Goal: Information Seeking & Learning: Learn about a topic

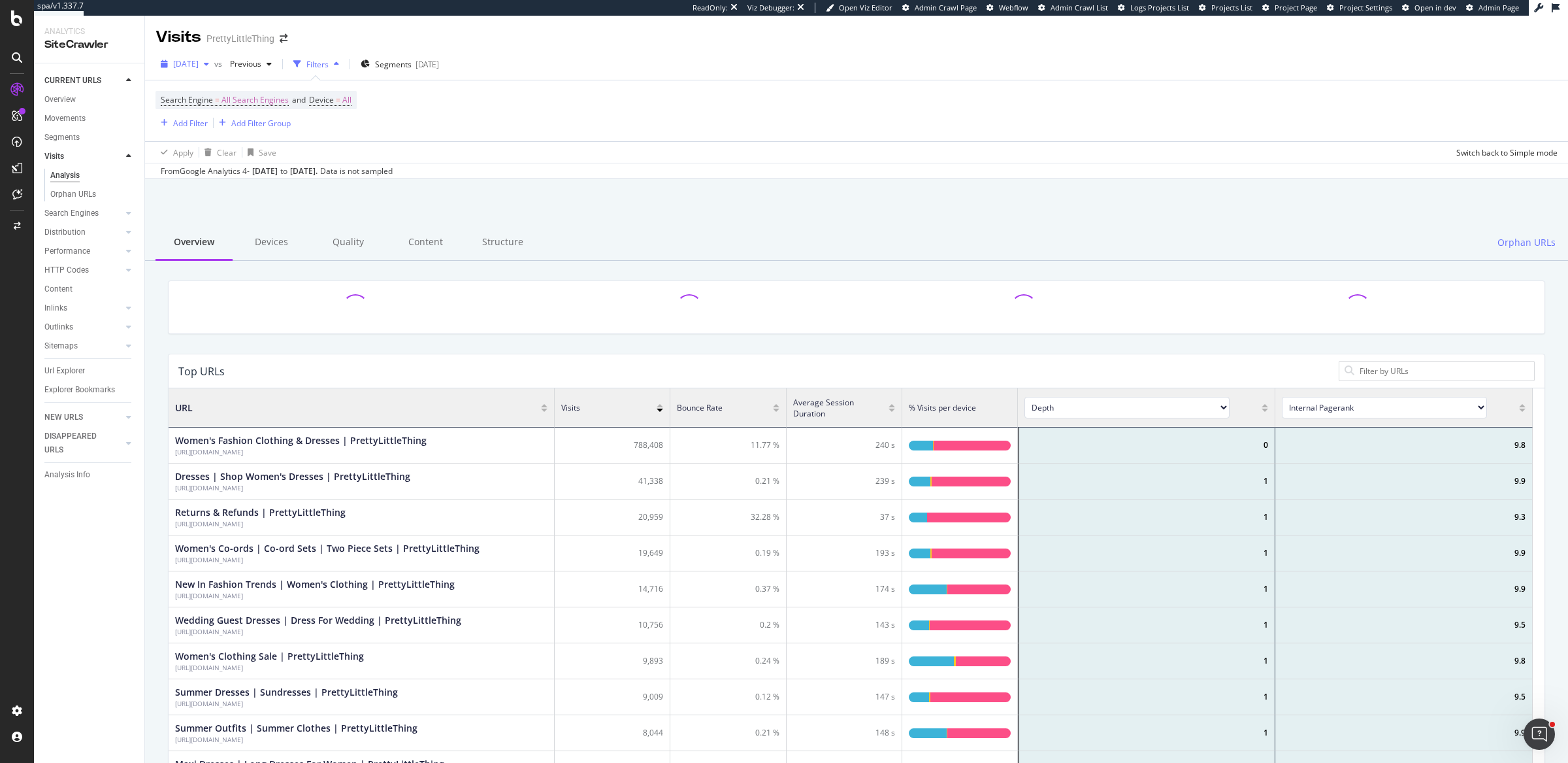
scroll to position [380, 1352]
click at [198, 61] on span "2025 Jun. 27th" at bounding box center [186, 63] width 26 height 11
click at [223, 108] on div "2025 Aug. 29th" at bounding box center [208, 112] width 68 height 12
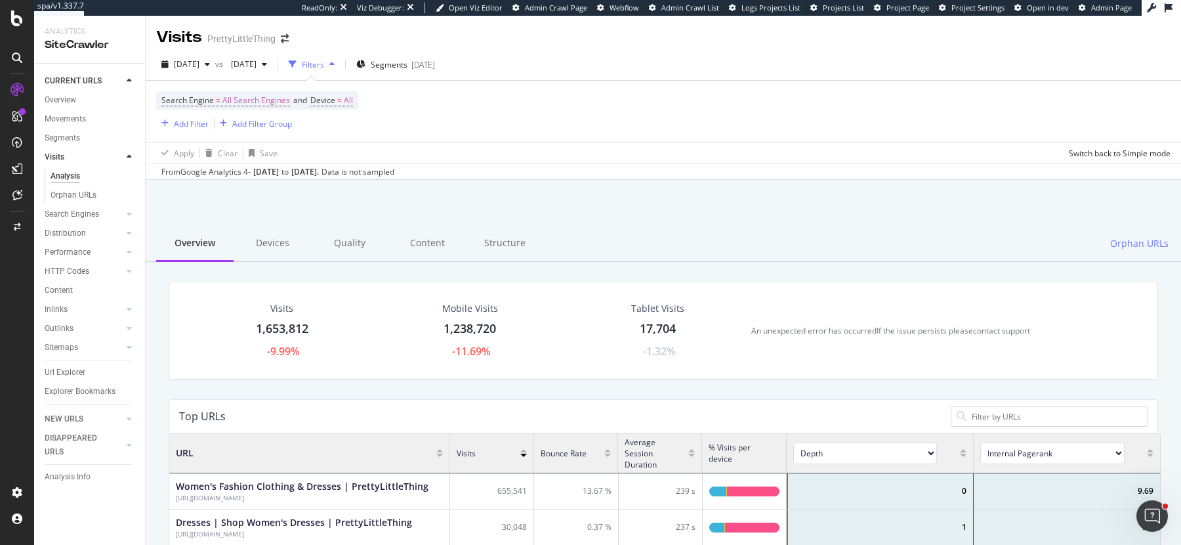
scroll to position [13, 12]
click at [561, 41] on div "Visits PrettyLittleThing" at bounding box center [664, 32] width 1036 height 33
click at [435, 65] on div "[DATE]" at bounding box center [423, 64] width 24 height 11
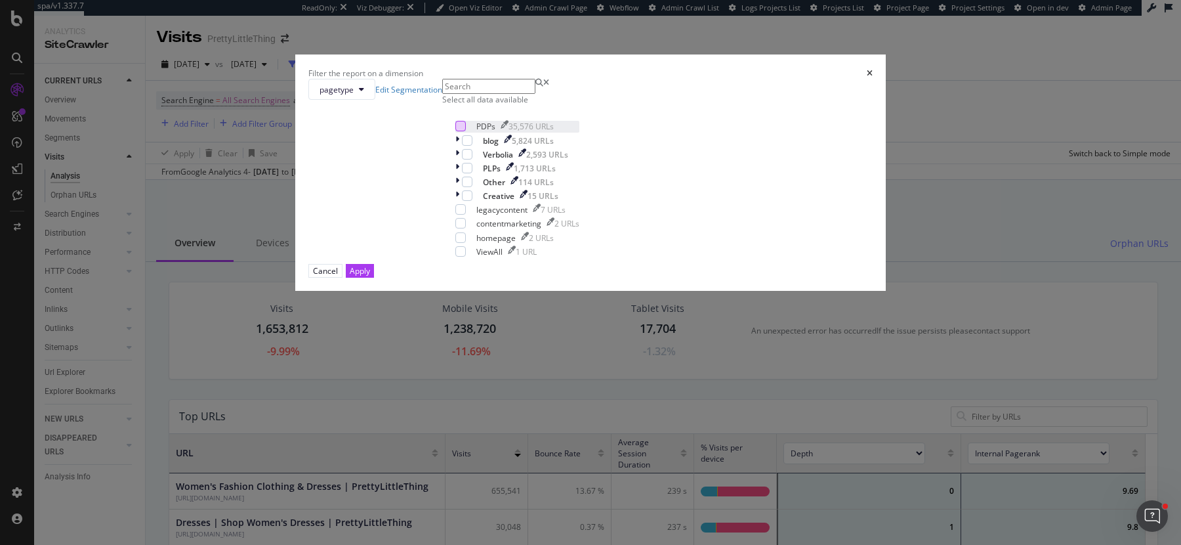
click at [466, 131] on div "modal" at bounding box center [460, 126] width 10 height 10
click at [370, 276] on div "Apply" at bounding box center [360, 270] width 20 height 11
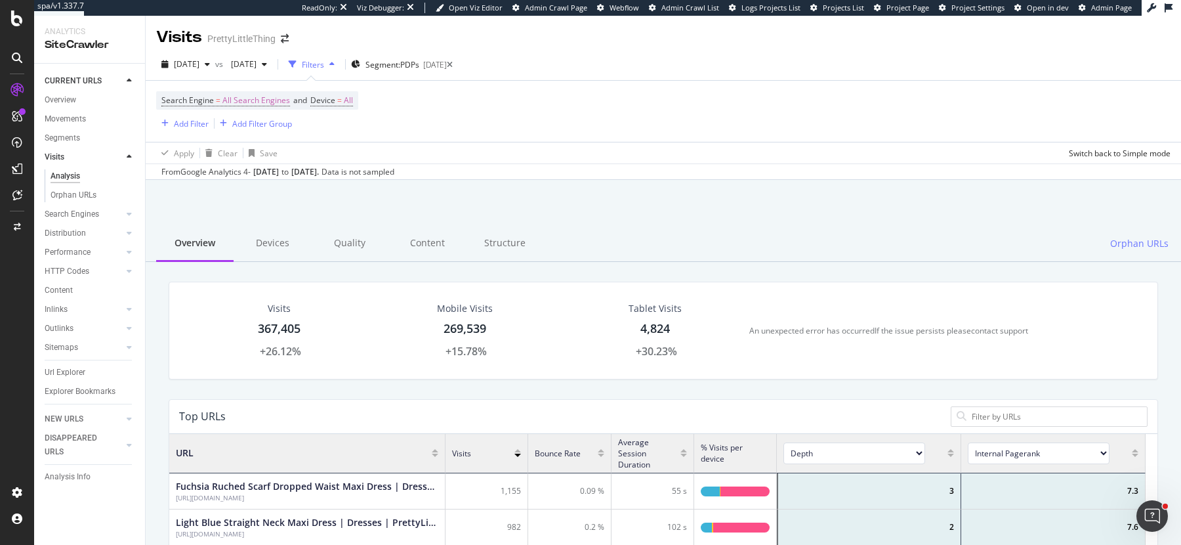
scroll to position [381, 964]
click at [419, 62] on span "Segment: PDPs" at bounding box center [393, 64] width 54 height 11
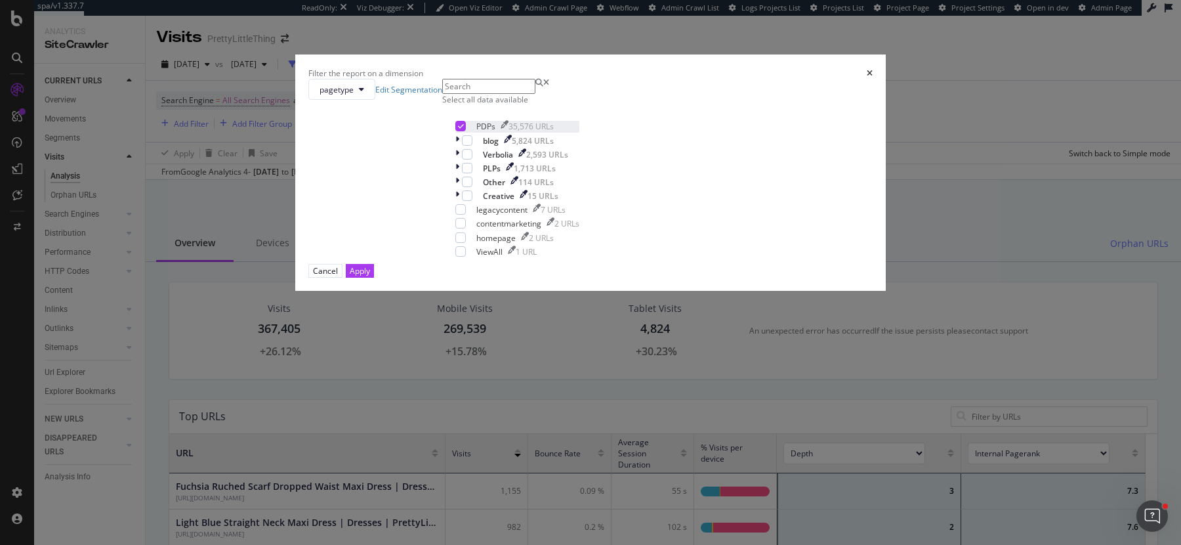
click at [466, 131] on div "modal" at bounding box center [460, 126] width 10 height 10
click at [472, 173] on div "modal" at bounding box center [467, 168] width 10 height 10
click at [370, 276] on div "Apply" at bounding box center [360, 270] width 20 height 11
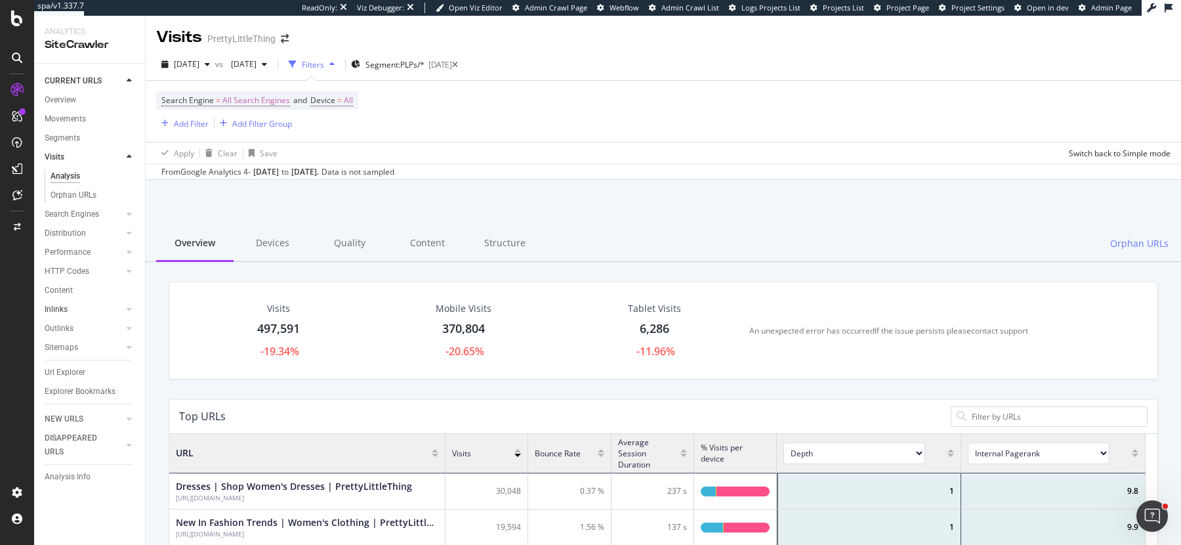
scroll to position [381, 964]
click at [425, 64] on span "Segment: PLPs/*" at bounding box center [395, 64] width 59 height 11
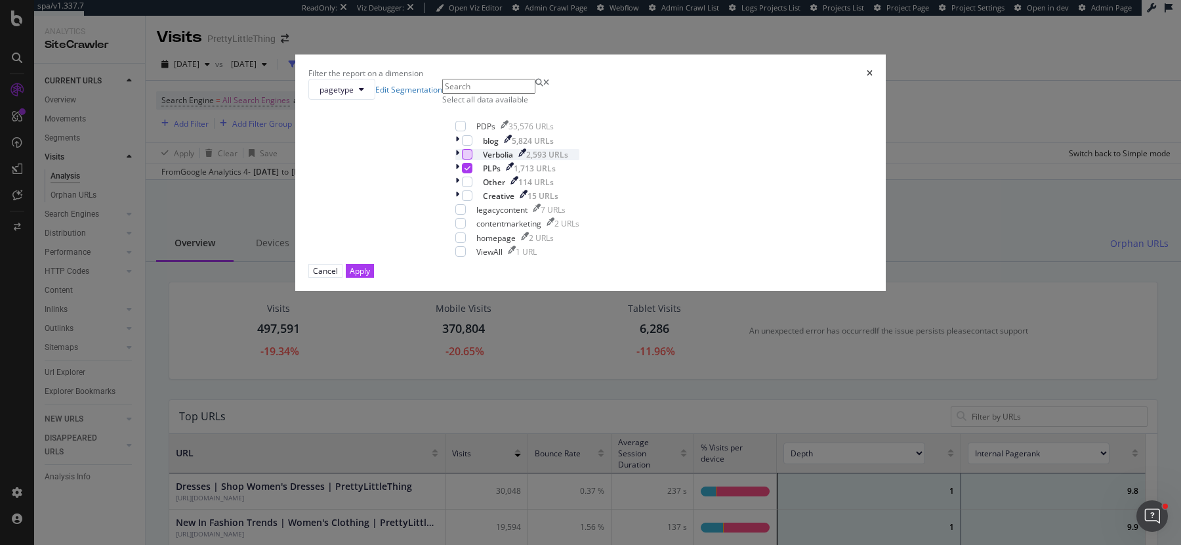
click at [471, 159] on div "modal" at bounding box center [467, 154] width 10 height 10
click at [471, 173] on div "modal" at bounding box center [467, 168] width 10 height 10
click at [370, 276] on div "Apply" at bounding box center [360, 270] width 20 height 11
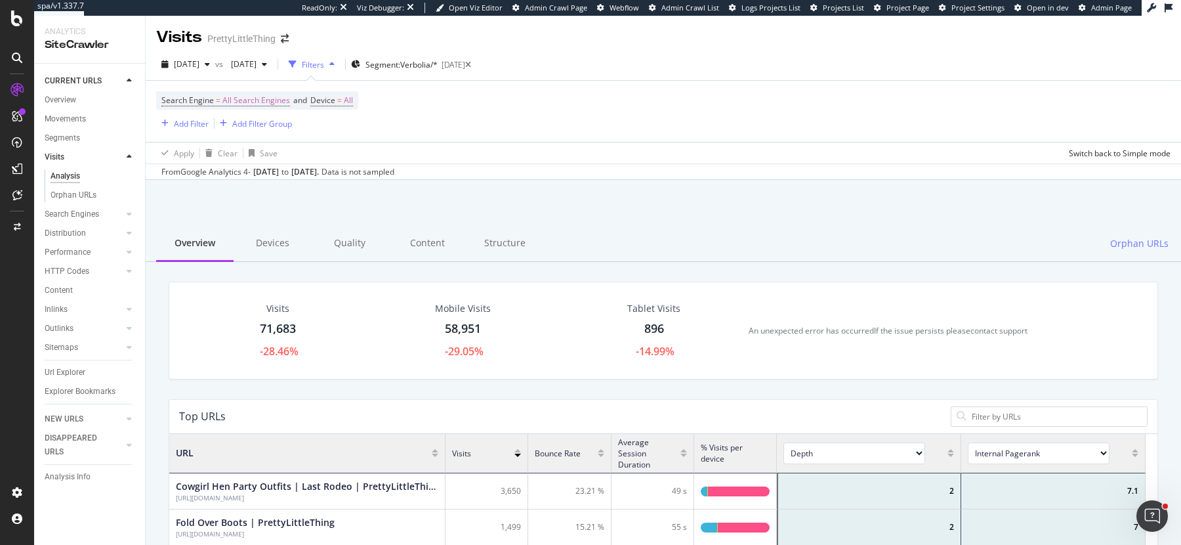
scroll to position [381, 964]
click at [438, 62] on span "Segment: Verbolia/*" at bounding box center [402, 64] width 72 height 11
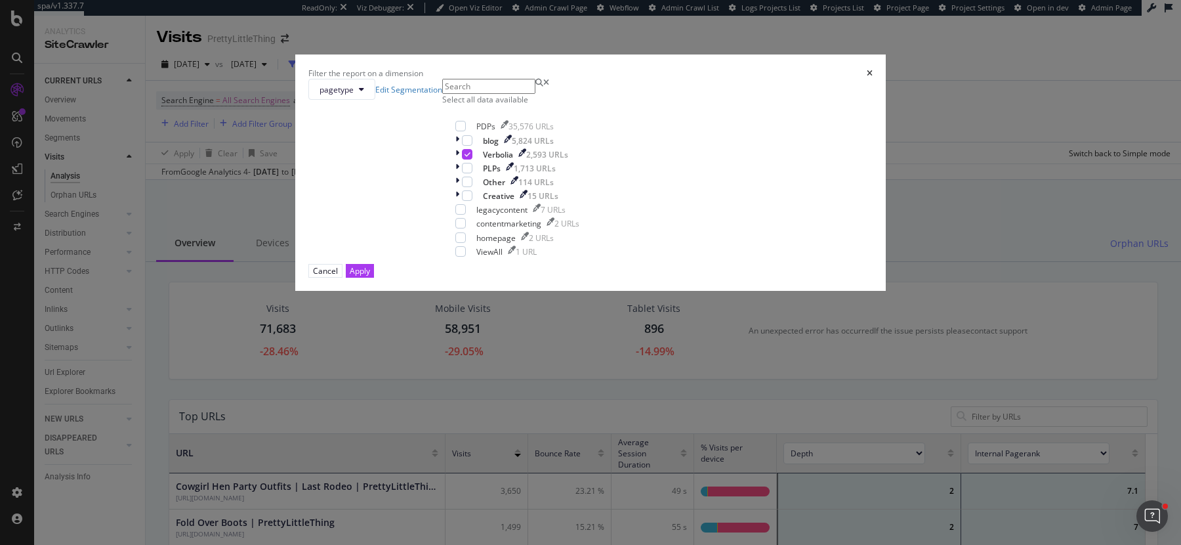
click at [499, 105] on div "Select all data available" at bounding box center [517, 99] width 150 height 11
click at [464, 129] on icon "modal" at bounding box center [461, 126] width 6 height 7
click at [472, 159] on div "modal" at bounding box center [467, 154] width 10 height 10
drag, startPoint x: 475, startPoint y: 295, endPoint x: 567, endPoint y: 369, distance: 118.1
click at [471, 171] on icon "modal" at bounding box center [468, 168] width 6 height 7
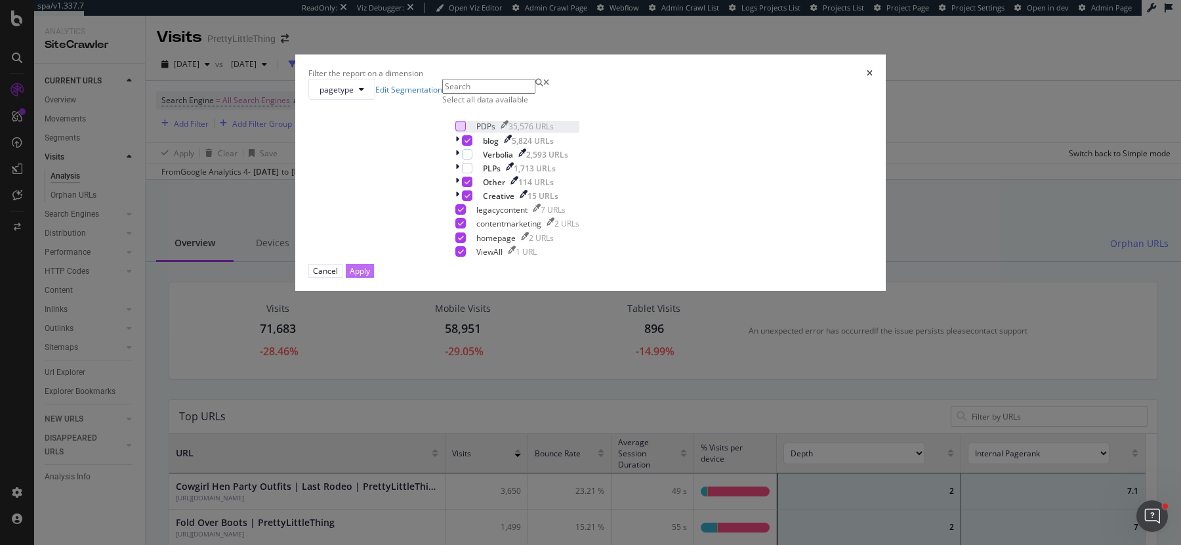
click at [374, 278] on button "Apply" at bounding box center [360, 271] width 28 height 14
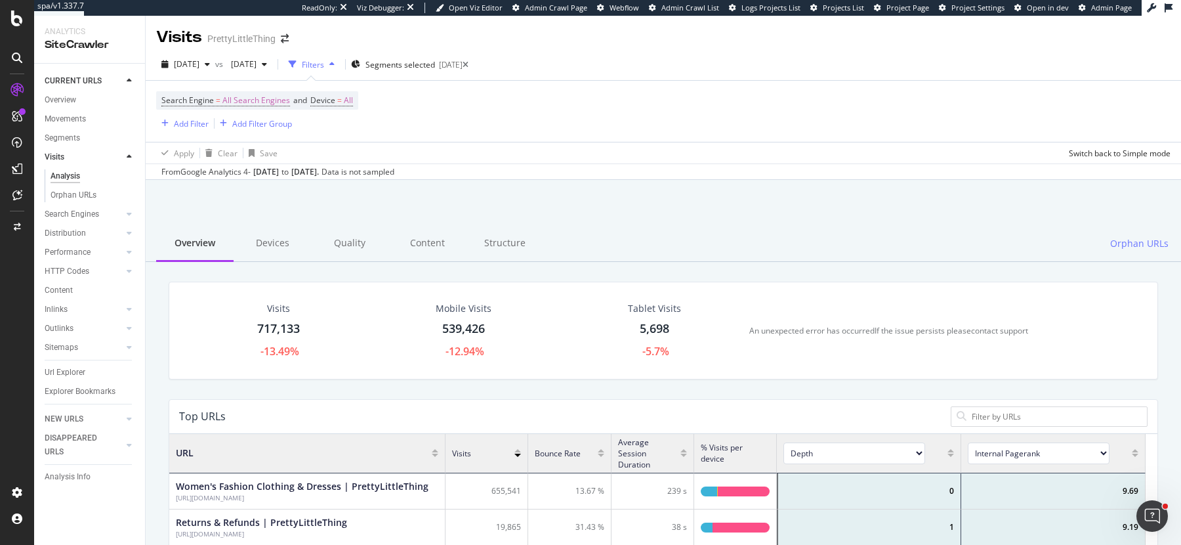
scroll to position [381, 964]
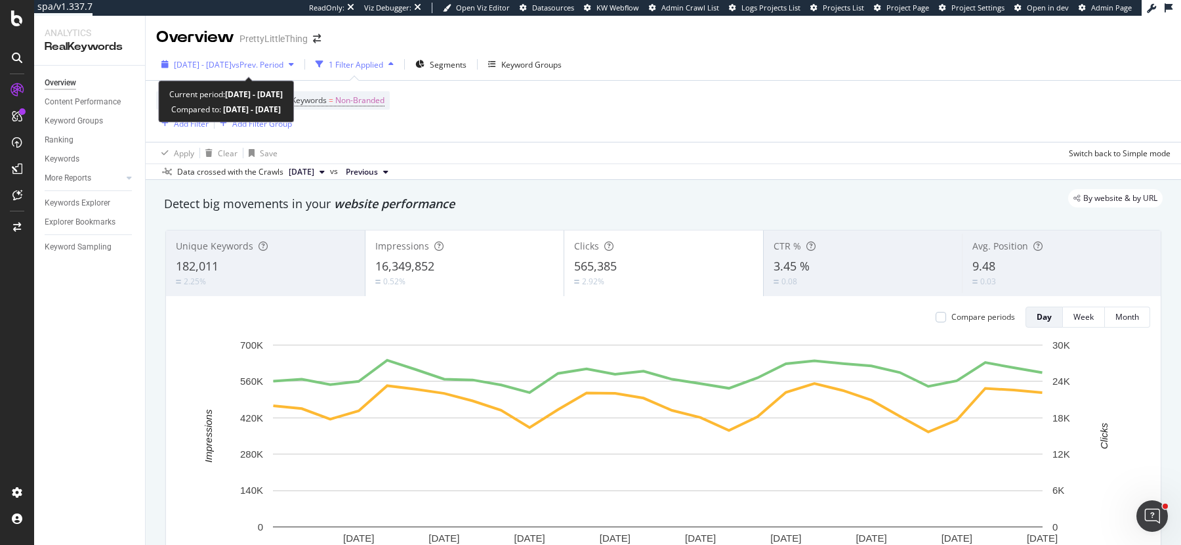
click at [228, 68] on span "2025 May. 28th - Jun. 24th" at bounding box center [203, 64] width 58 height 11
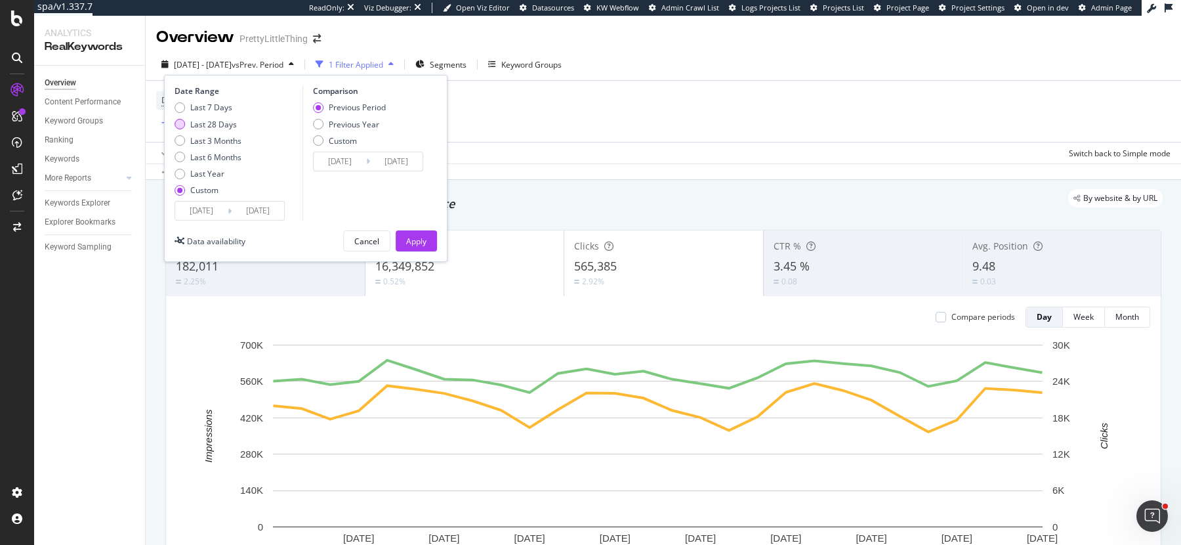
click at [215, 125] on div "Last 28 Days" at bounding box center [213, 124] width 47 height 11
type input "2025/07/31"
type input "2025/08/27"
type input "2025/07/03"
type input "2025/07/30"
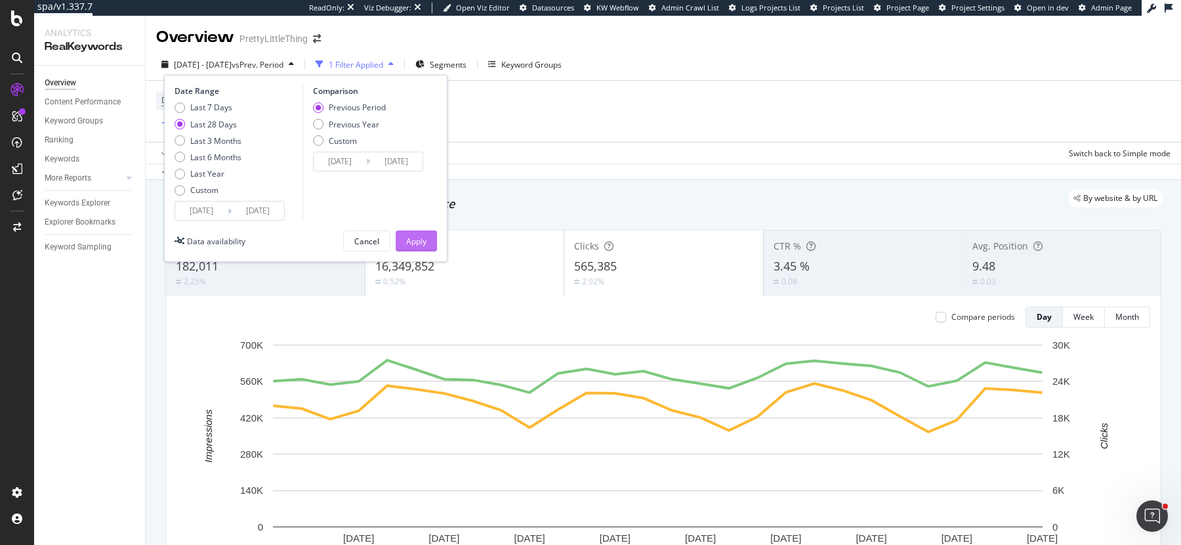
click at [420, 244] on div "Apply" at bounding box center [416, 241] width 20 height 11
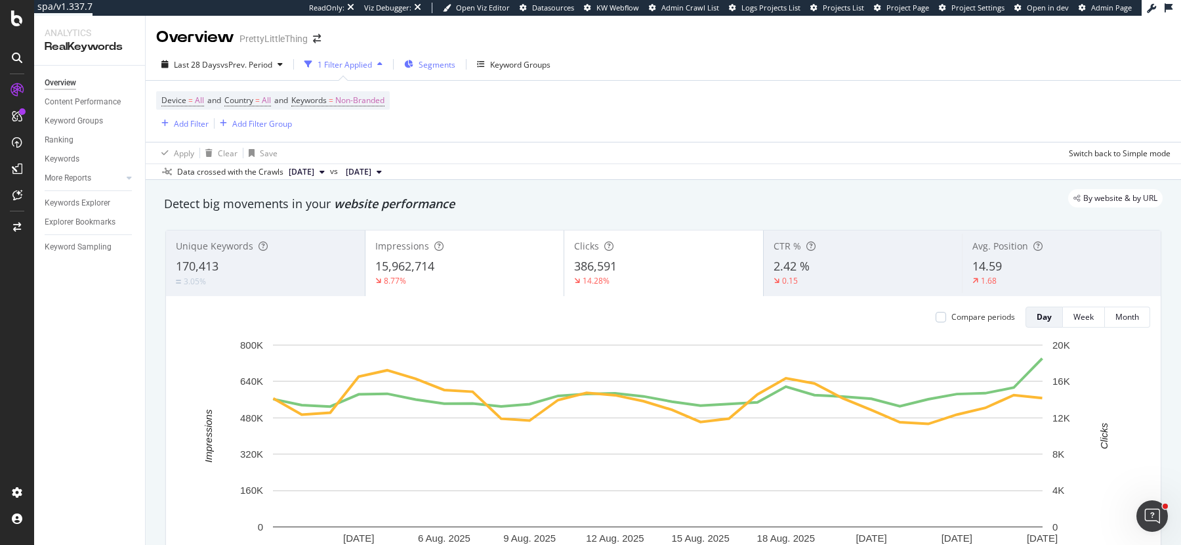
click at [436, 64] on span "Segments" at bounding box center [437, 64] width 37 height 11
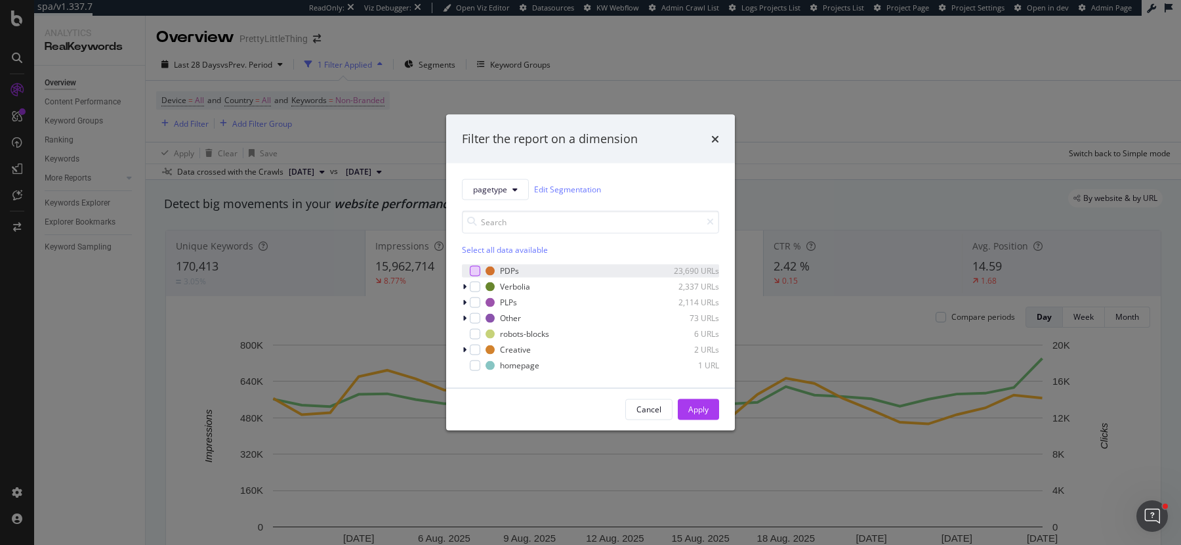
click at [473, 269] on div "modal" at bounding box center [475, 270] width 10 height 10
click at [696, 404] on div "Apply" at bounding box center [698, 409] width 20 height 11
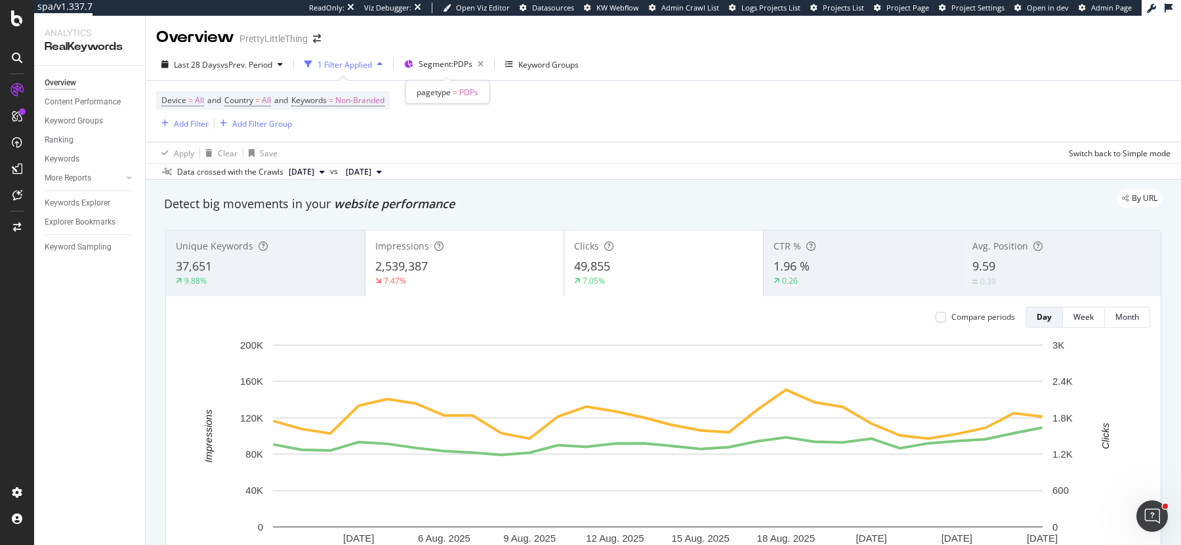
click at [462, 70] on div "Segment: PDPs" at bounding box center [454, 64] width 70 height 18
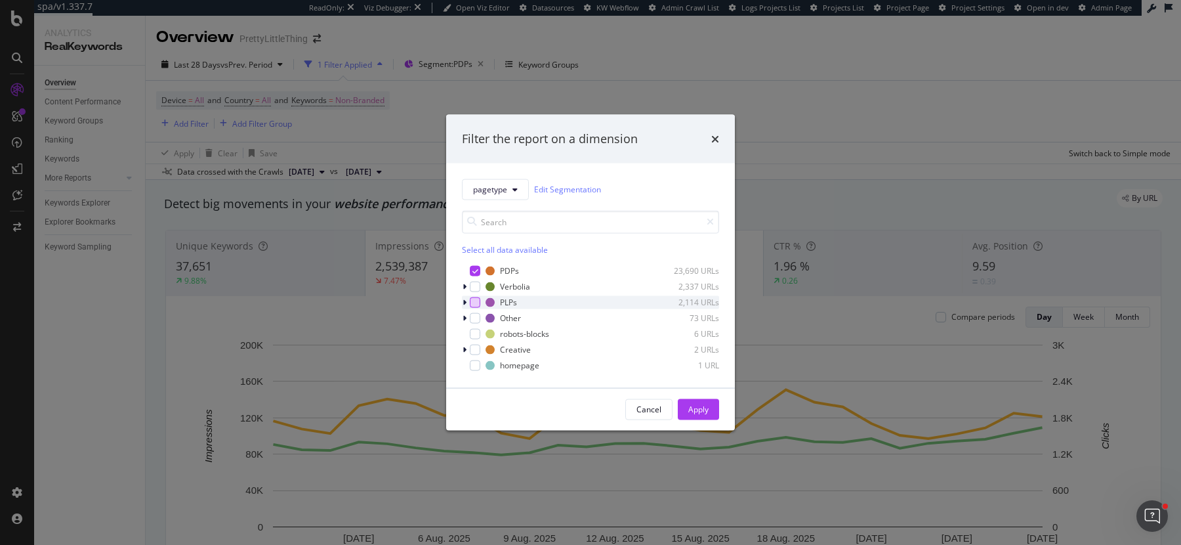
click at [475, 302] on div "modal" at bounding box center [475, 302] width 10 height 10
click at [479, 274] on div "modal" at bounding box center [475, 270] width 10 height 10
click at [710, 419] on div "Cancel Apply" at bounding box center [672, 408] width 94 height 21
click at [710, 415] on button "Apply" at bounding box center [698, 408] width 41 height 21
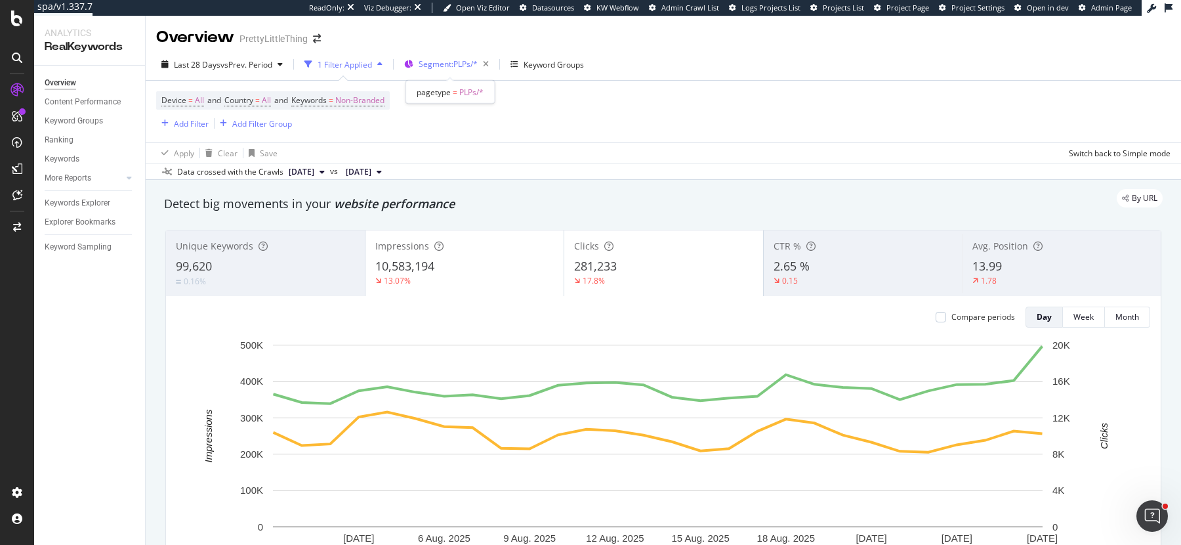
click at [450, 66] on span "Segment: PLPs/*" at bounding box center [448, 63] width 59 height 11
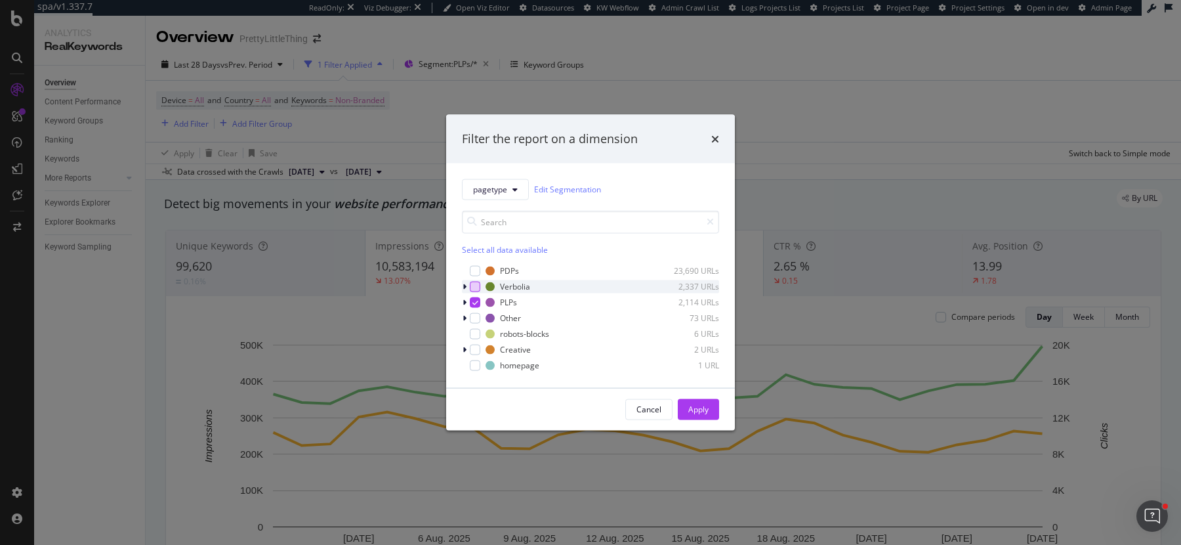
click at [476, 287] on div "modal" at bounding box center [475, 286] width 10 height 10
click at [474, 300] on icon "modal" at bounding box center [475, 302] width 6 height 7
click at [690, 409] on div "Apply" at bounding box center [698, 409] width 20 height 11
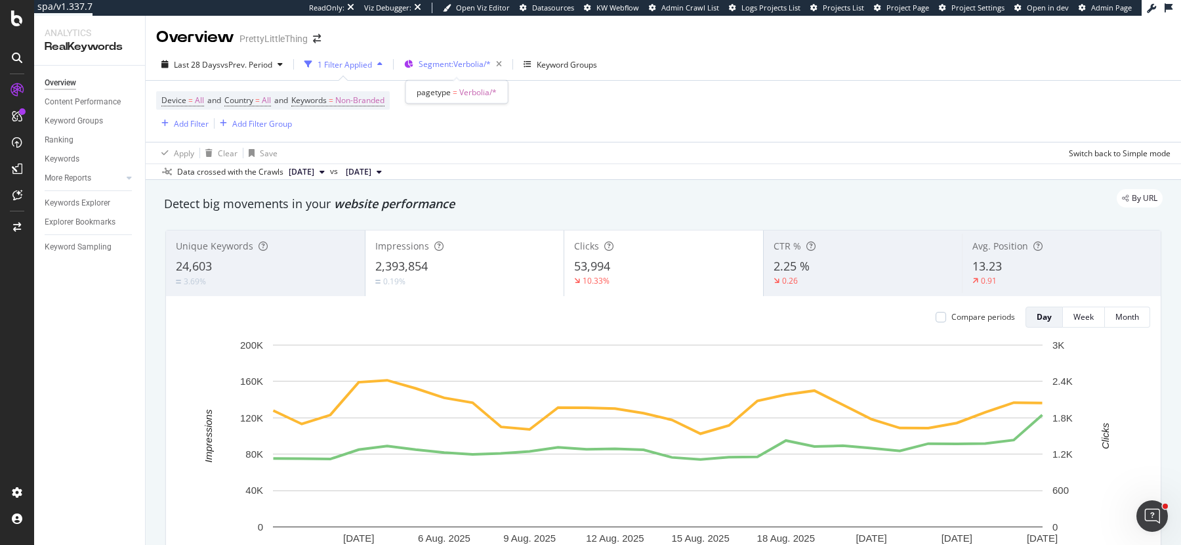
click at [469, 62] on span "Segment: Verbolia/*" at bounding box center [455, 63] width 72 height 11
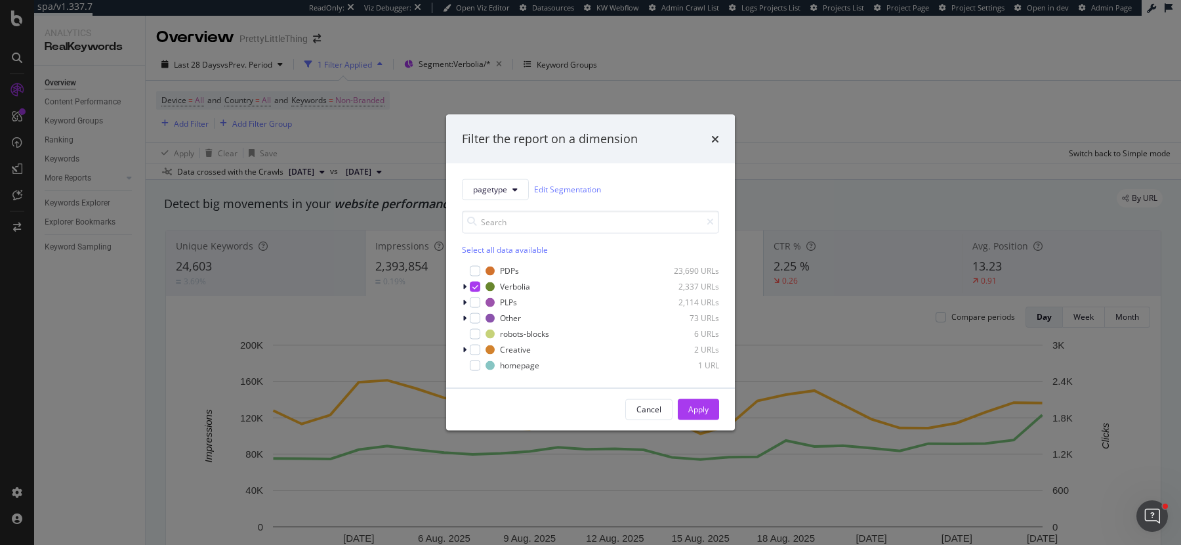
click at [509, 247] on div "Select all data available" at bounding box center [590, 248] width 257 height 11
click at [479, 270] on div "modal" at bounding box center [475, 270] width 10 height 10
click at [476, 285] on icon "modal" at bounding box center [475, 286] width 6 height 7
click at [478, 301] on div "modal" at bounding box center [475, 302] width 10 height 10
click at [709, 411] on button "Apply" at bounding box center [698, 408] width 41 height 21
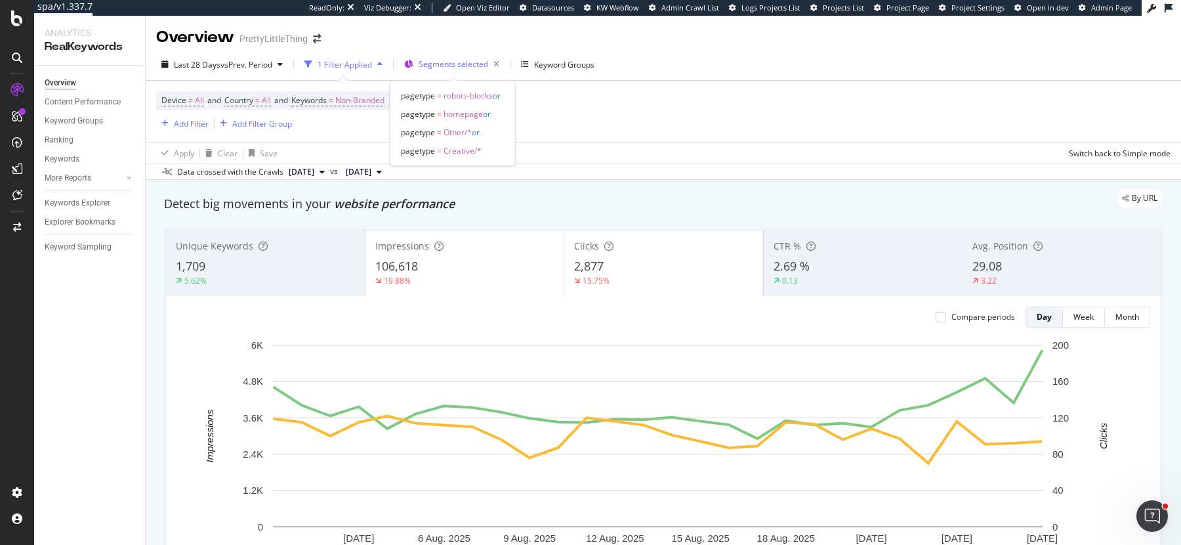
click at [448, 67] on span "Segments selected" at bounding box center [454, 63] width 70 height 11
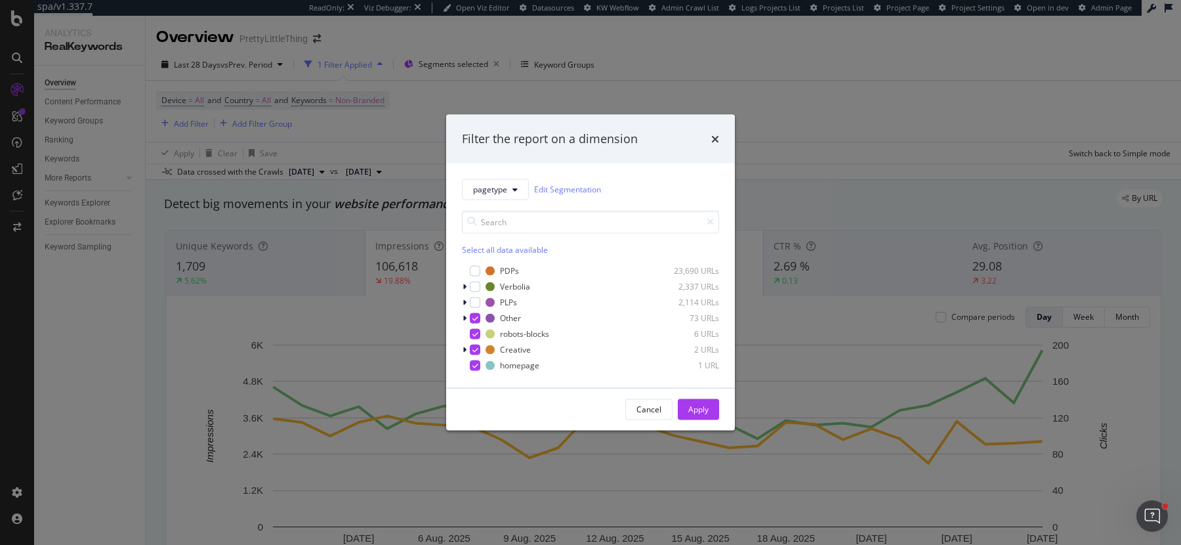
click at [509, 250] on div "Select all data available" at bounding box center [590, 248] width 257 height 11
click at [476, 283] on div "modal" at bounding box center [475, 286] width 10 height 10
click at [692, 404] on div "Apply" at bounding box center [698, 409] width 20 height 11
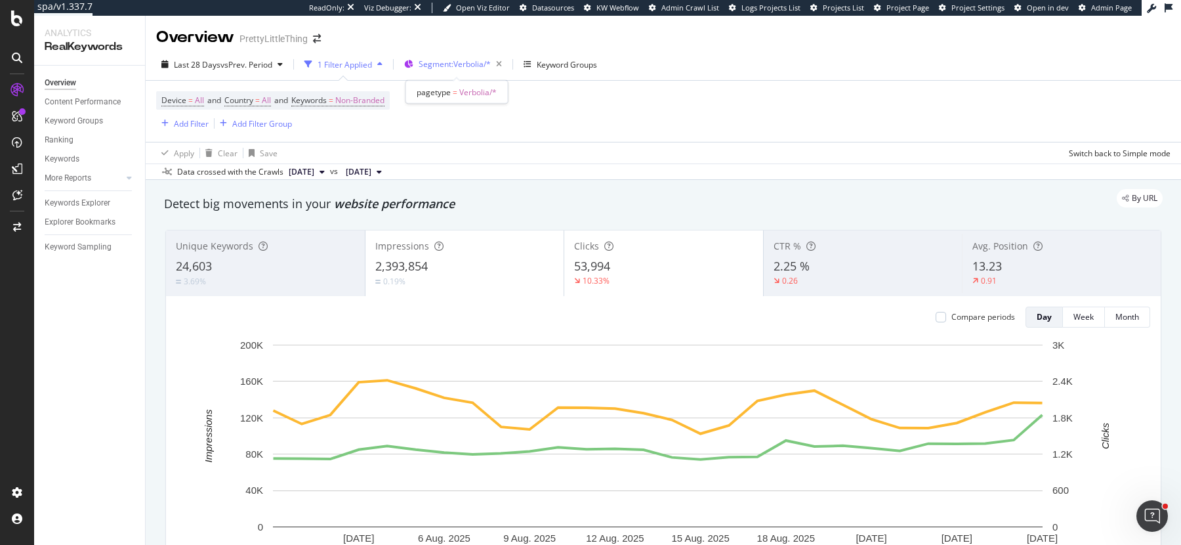
click at [448, 66] on span "Segment: Verbolia/*" at bounding box center [455, 63] width 72 height 11
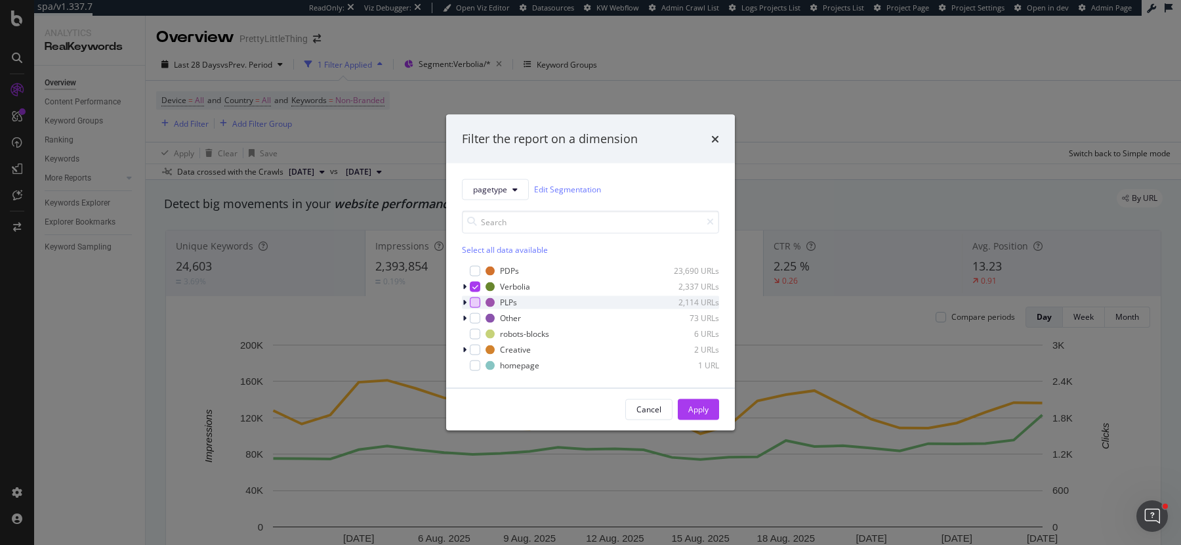
click at [474, 301] on div "modal" at bounding box center [475, 302] width 10 height 10
click at [476, 285] on icon "modal" at bounding box center [475, 286] width 6 height 7
click at [694, 415] on div "Apply" at bounding box center [698, 409] width 20 height 20
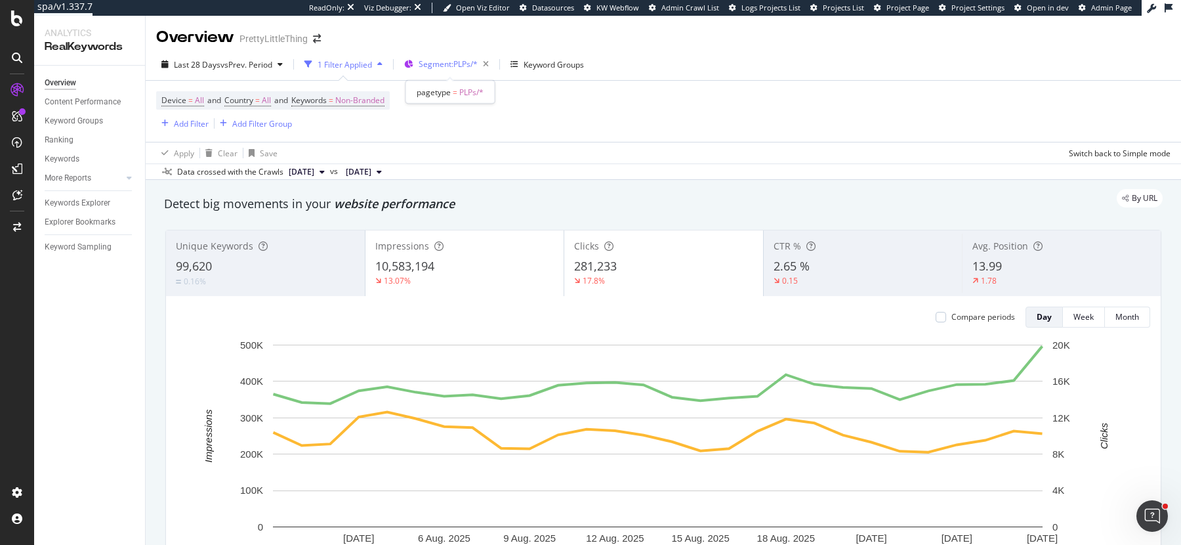
click at [432, 64] on span "Segment: PLPs/*" at bounding box center [448, 63] width 59 height 11
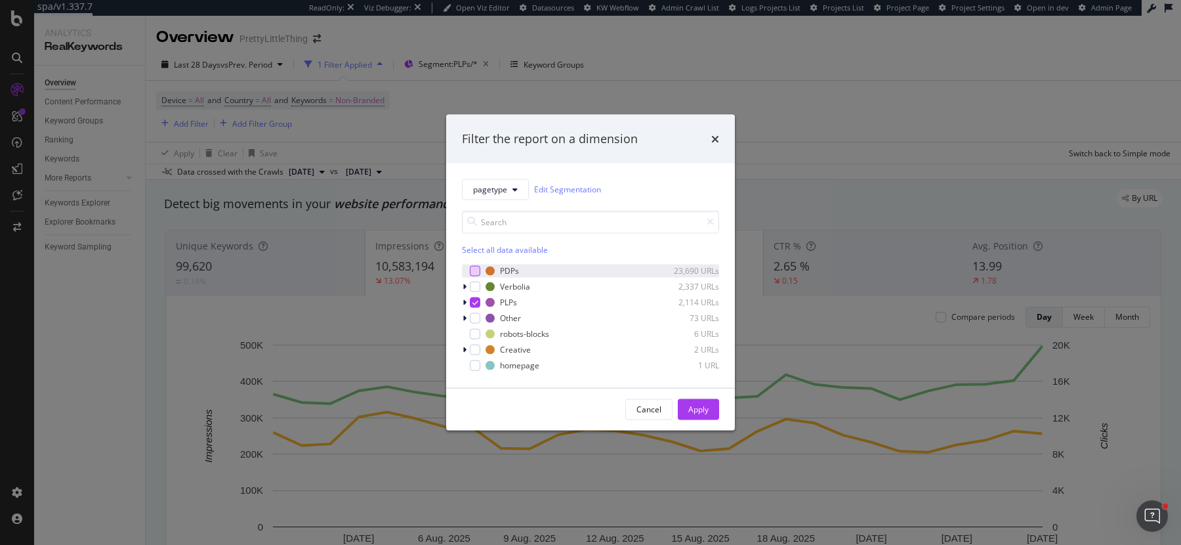
click at [471, 268] on div "modal" at bounding box center [475, 270] width 10 height 10
click at [476, 300] on icon "modal" at bounding box center [475, 302] width 6 height 7
click at [703, 413] on div "Apply" at bounding box center [698, 409] width 20 height 11
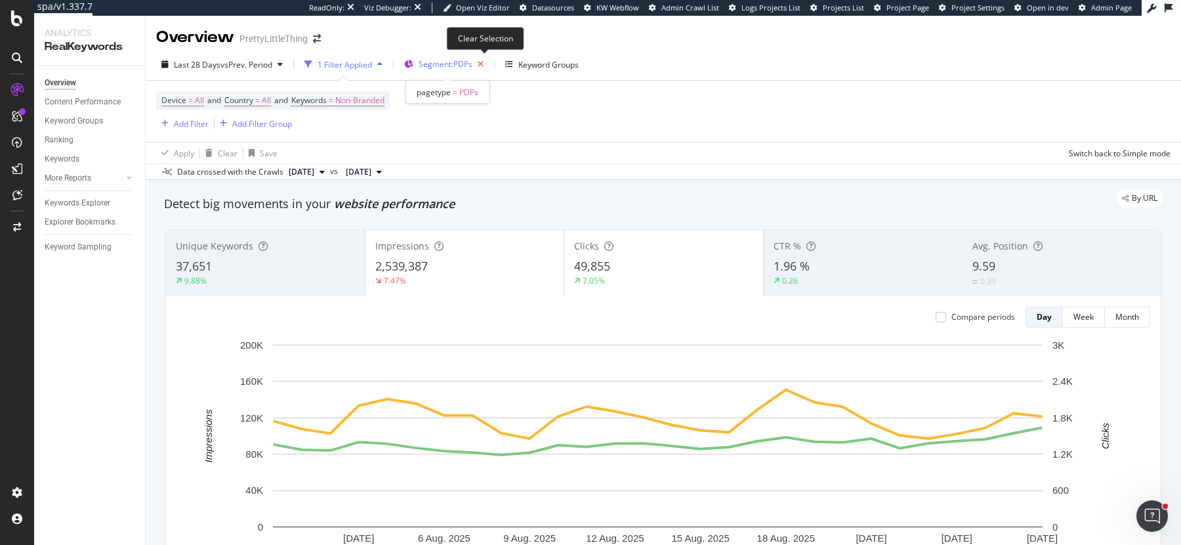
click at [483, 62] on icon "button" at bounding box center [480, 64] width 16 height 18
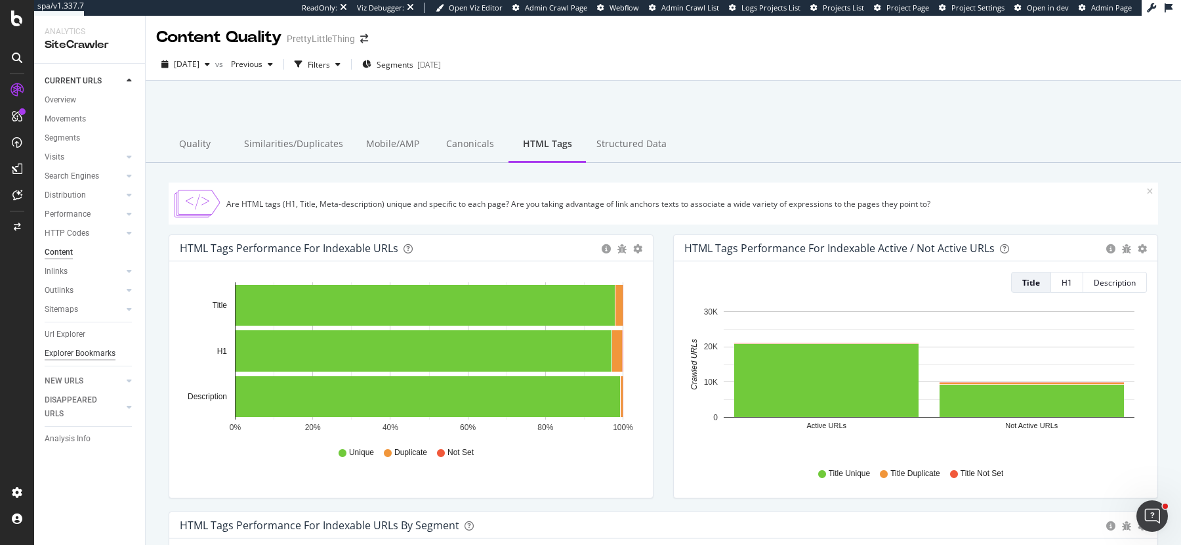
click at [91, 352] on div "Explorer Bookmarks" at bounding box center [80, 353] width 71 height 14
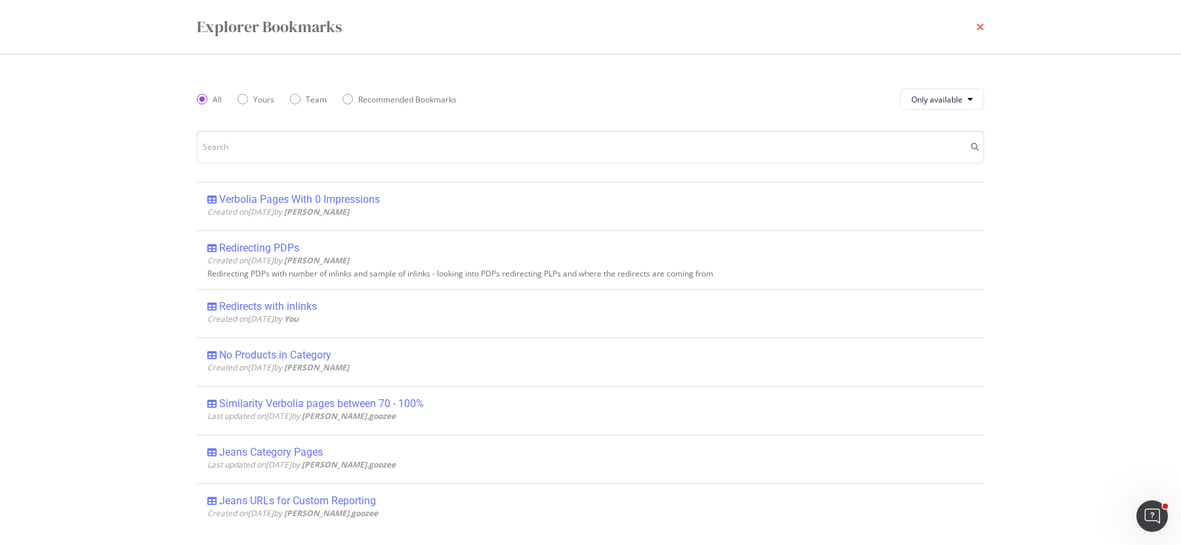
click at [982, 25] on icon "times" at bounding box center [980, 27] width 8 height 10
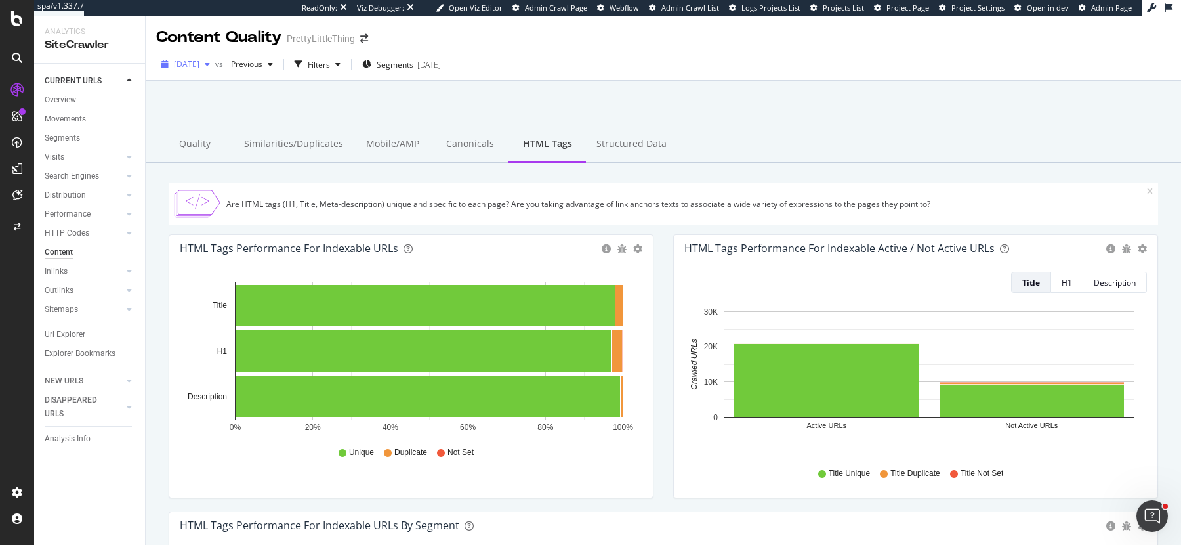
click at [194, 60] on span "2025 Jun. 27th" at bounding box center [187, 63] width 26 height 11
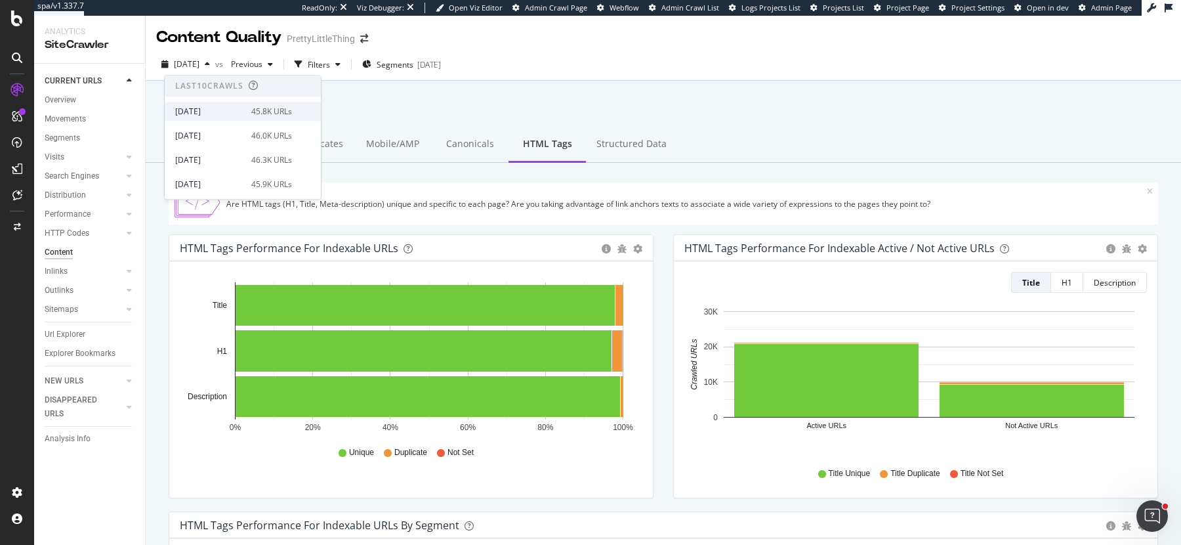
click at [219, 106] on div "2025 Aug. 29th" at bounding box center [209, 112] width 68 height 12
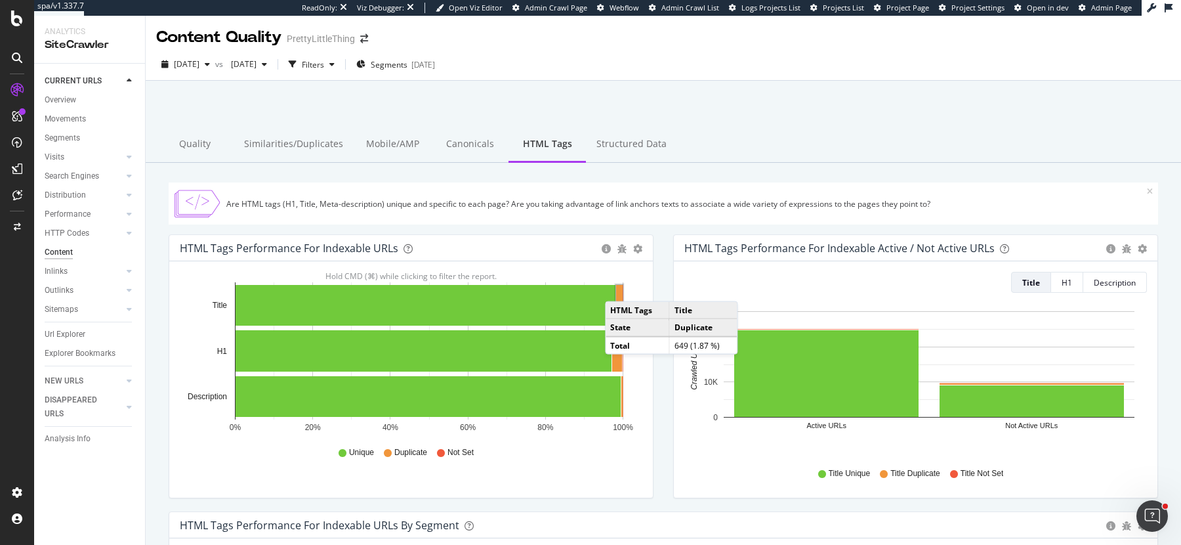
click at [618, 287] on rect "A chart." at bounding box center [619, 305] width 7 height 41
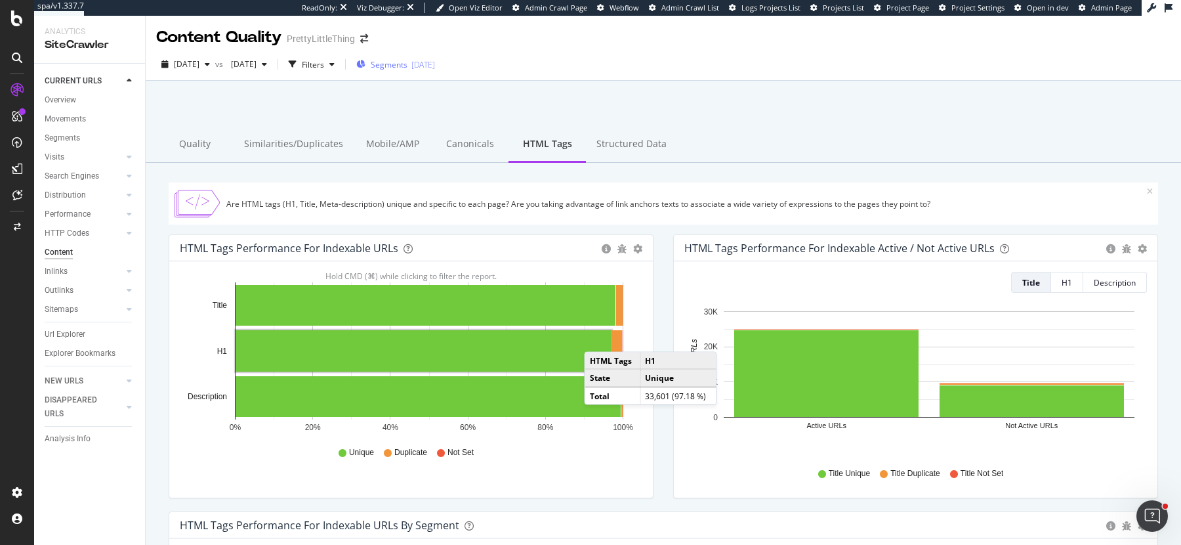
click at [435, 68] on div "[DATE]" at bounding box center [423, 64] width 24 height 11
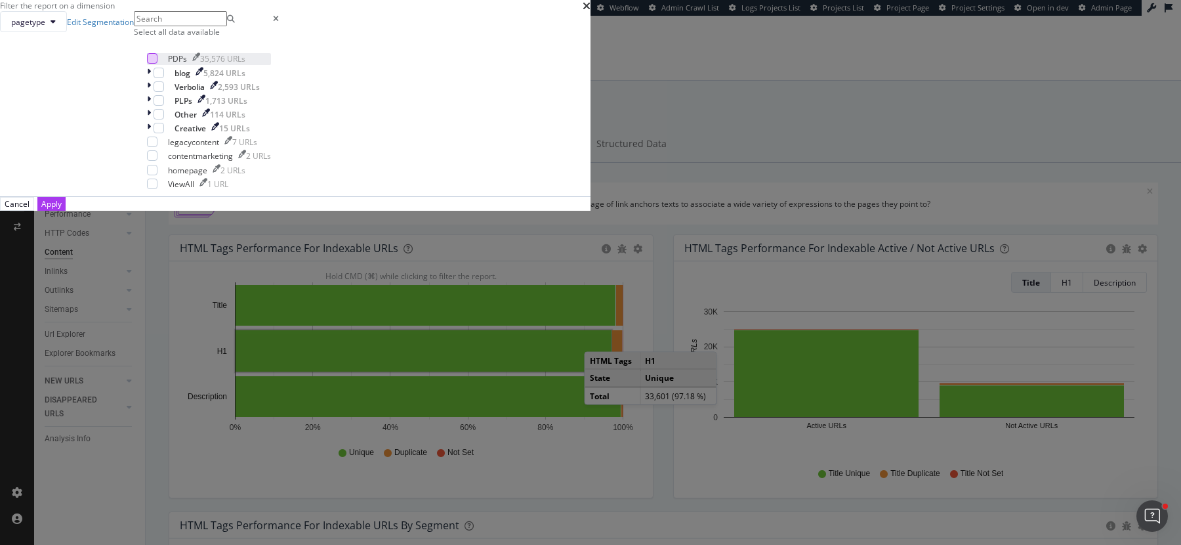
click at [157, 64] on div "modal" at bounding box center [152, 58] width 10 height 10
click at [62, 209] on div "Apply" at bounding box center [51, 203] width 20 height 11
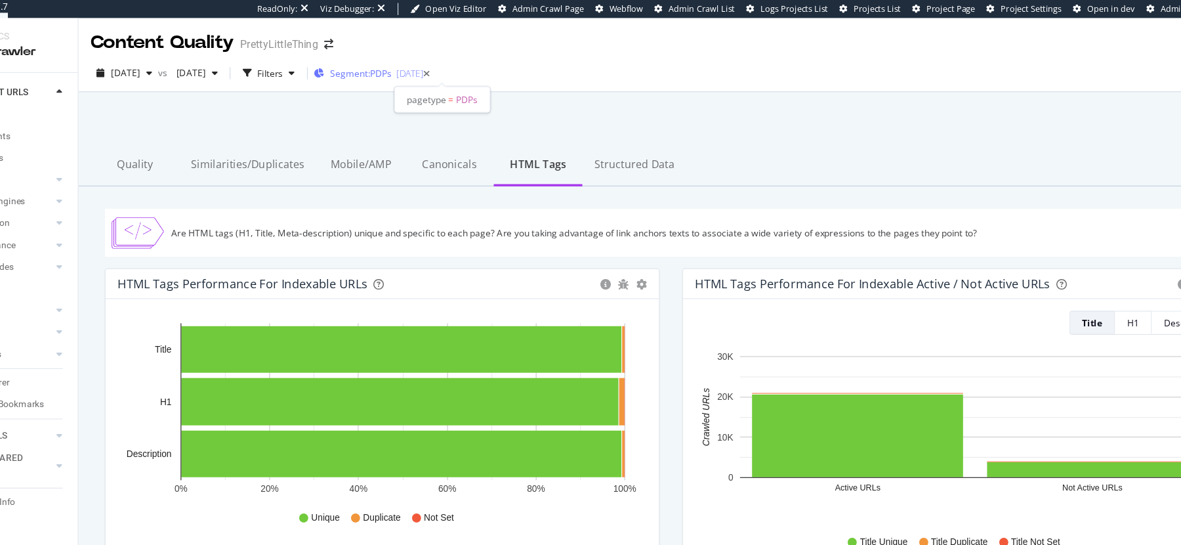
click at [419, 62] on span "Segment: PDPs" at bounding box center [393, 64] width 54 height 11
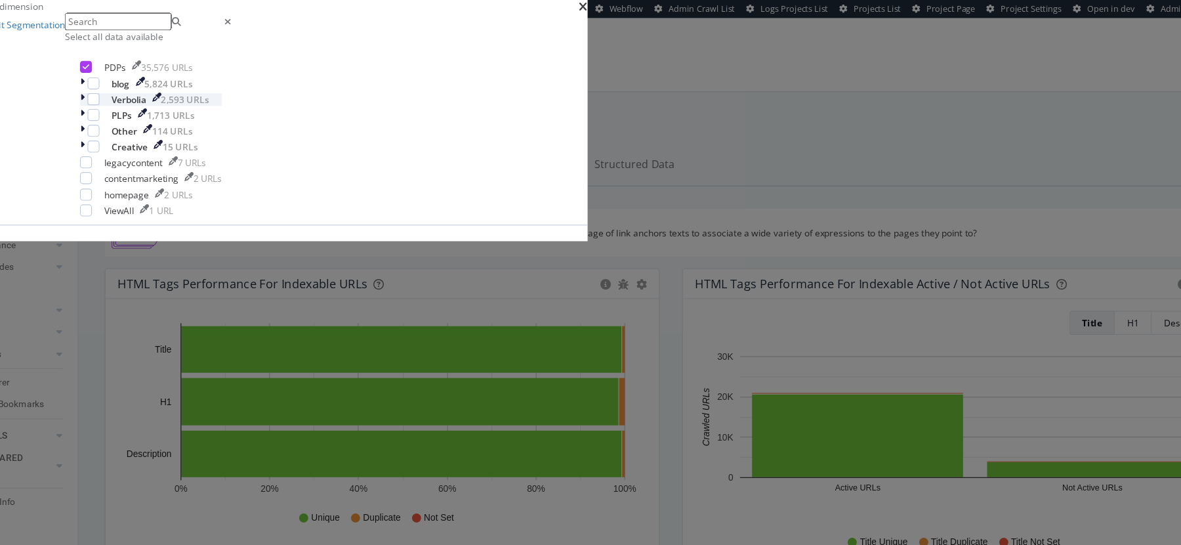
drag, startPoint x: 477, startPoint y: 293, endPoint x: 476, endPoint y: 272, distance: 21.0
click at [164, 106] on div "modal" at bounding box center [159, 100] width 10 height 10
click at [157, 64] on div "modal" at bounding box center [152, 58] width 10 height 10
click at [62, 209] on div "Apply" at bounding box center [51, 203] width 20 height 11
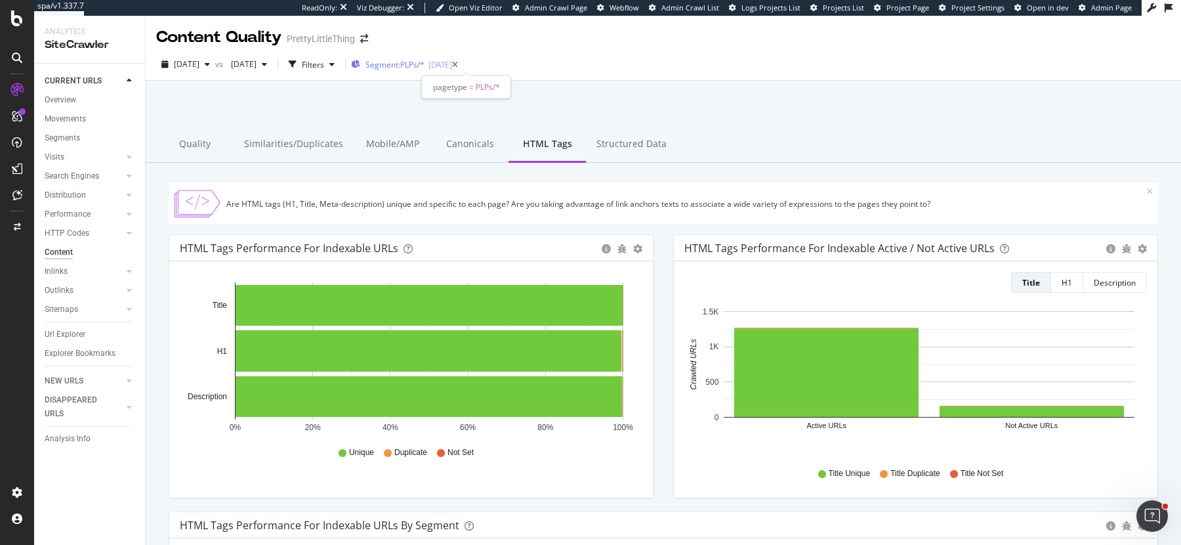
click at [452, 65] on div "[DATE]" at bounding box center [441, 64] width 24 height 11
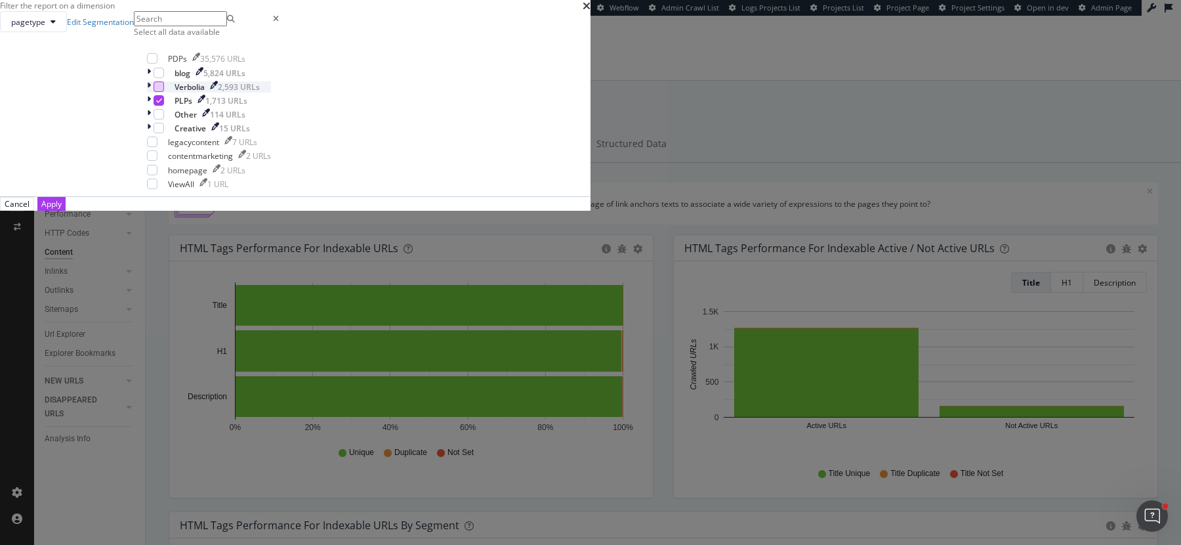
click at [164, 92] on div "modal" at bounding box center [159, 86] width 10 height 10
click at [271, 93] on div "Verbolia 2,593 URLs" at bounding box center [209, 86] width 124 height 11
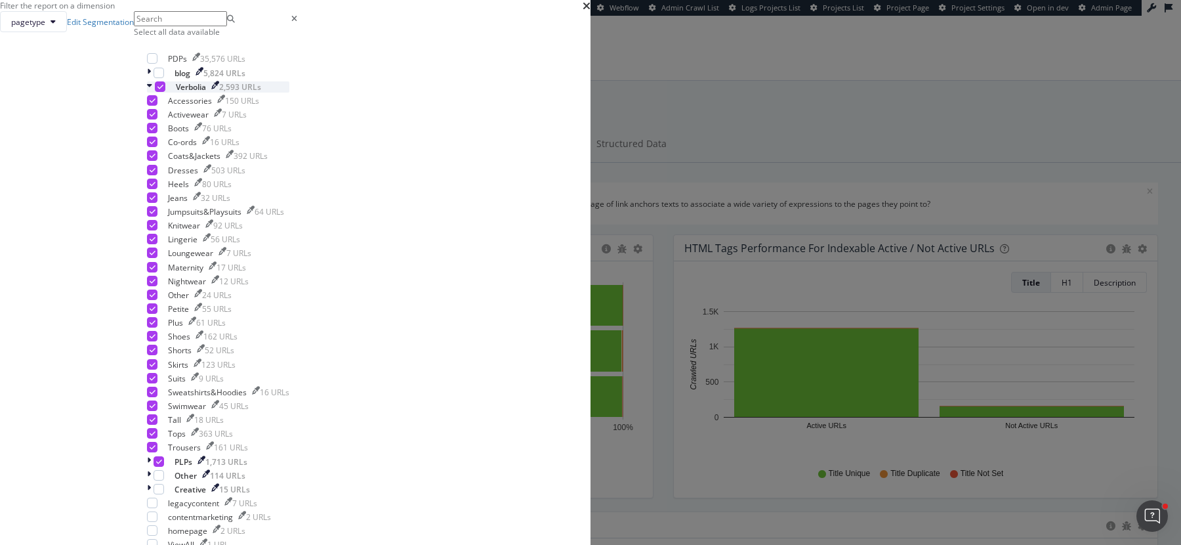
click at [155, 93] on div "modal" at bounding box center [151, 86] width 8 height 11
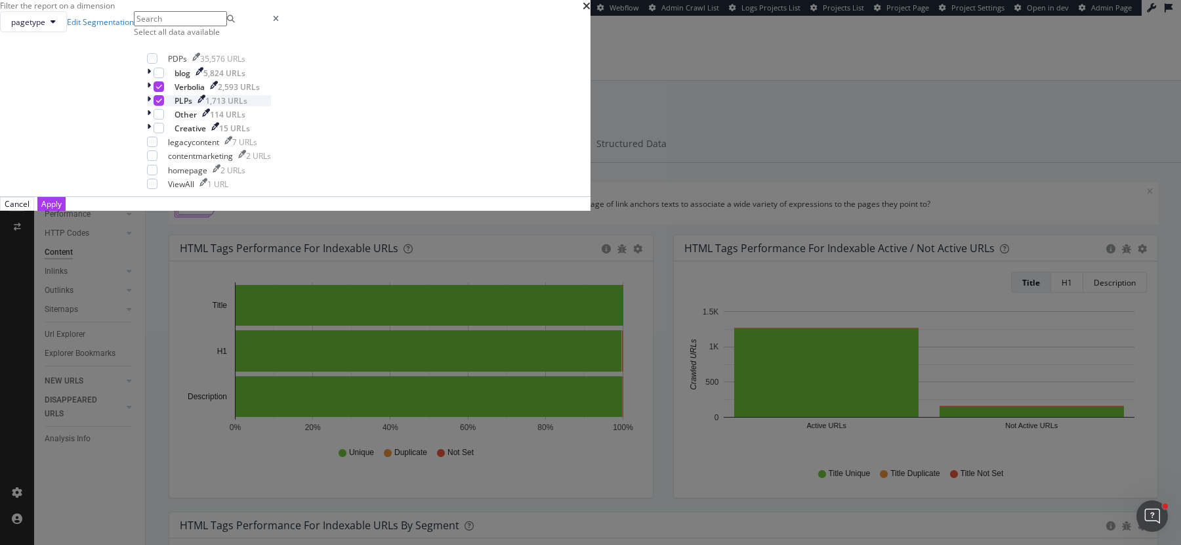
click at [164, 106] on div "modal" at bounding box center [159, 100] width 10 height 10
click at [62, 209] on div "Apply" at bounding box center [51, 203] width 20 height 11
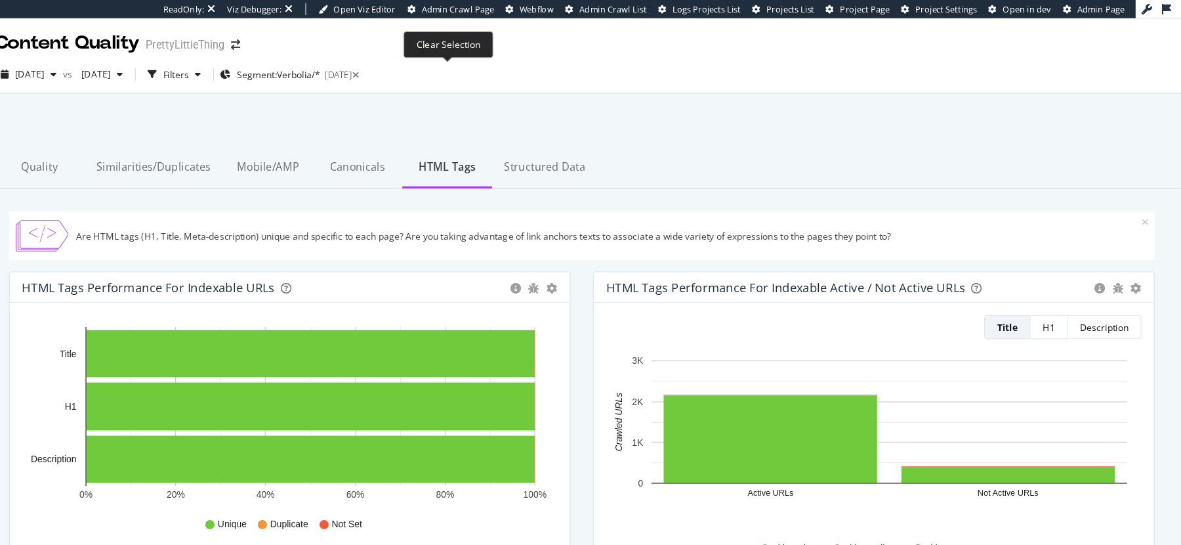
click at [471, 65] on icon at bounding box center [468, 65] width 6 height 8
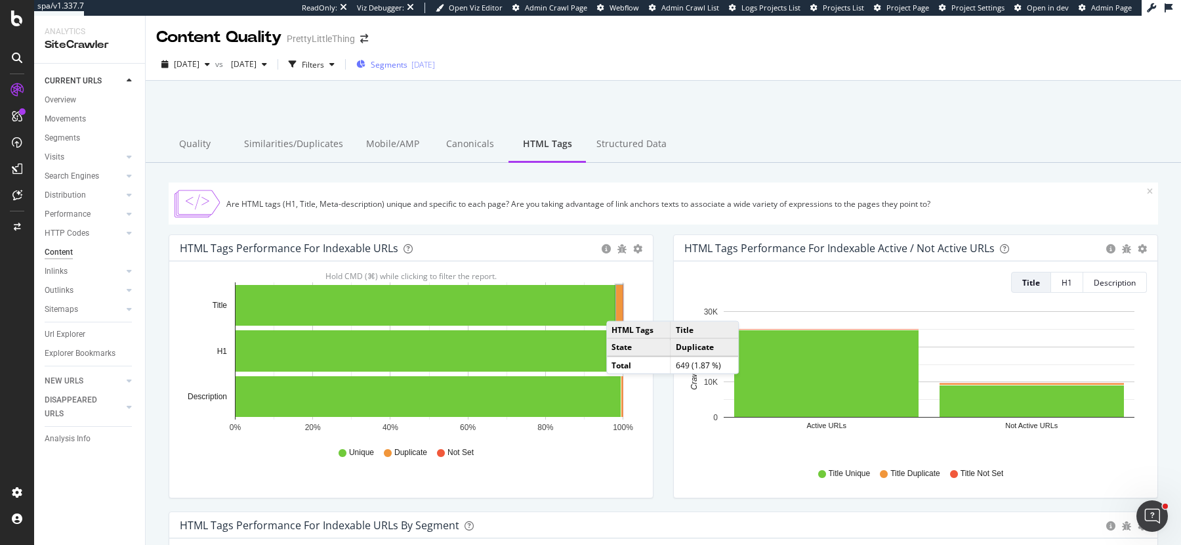
click at [408, 69] on span "Segments" at bounding box center [389, 64] width 37 height 11
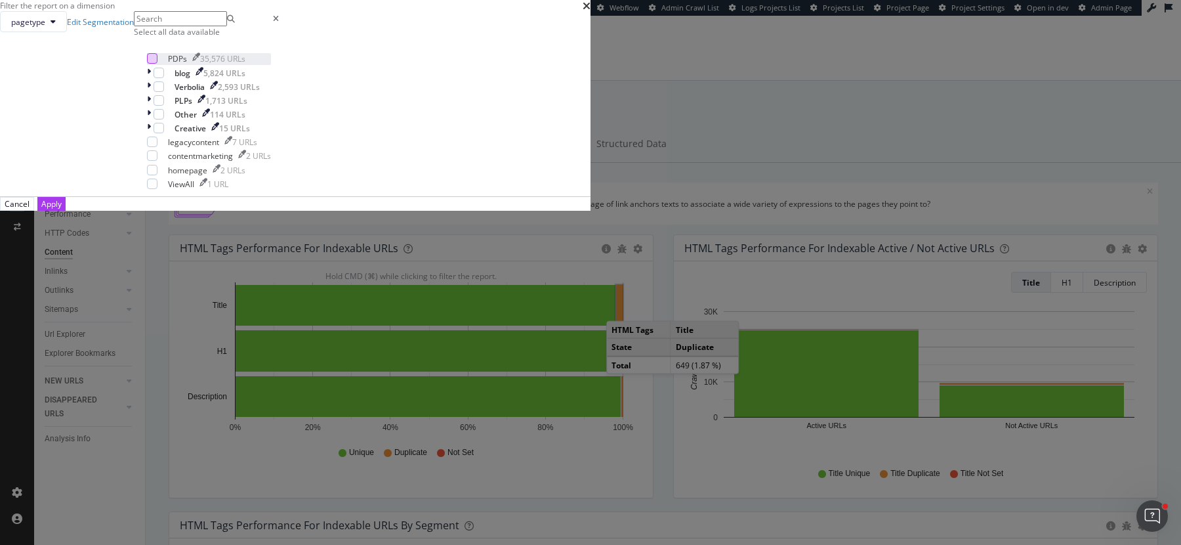
click at [157, 64] on div "modal" at bounding box center [152, 58] width 10 height 10
click at [62, 210] on div "Apply" at bounding box center [51, 204] width 20 height 12
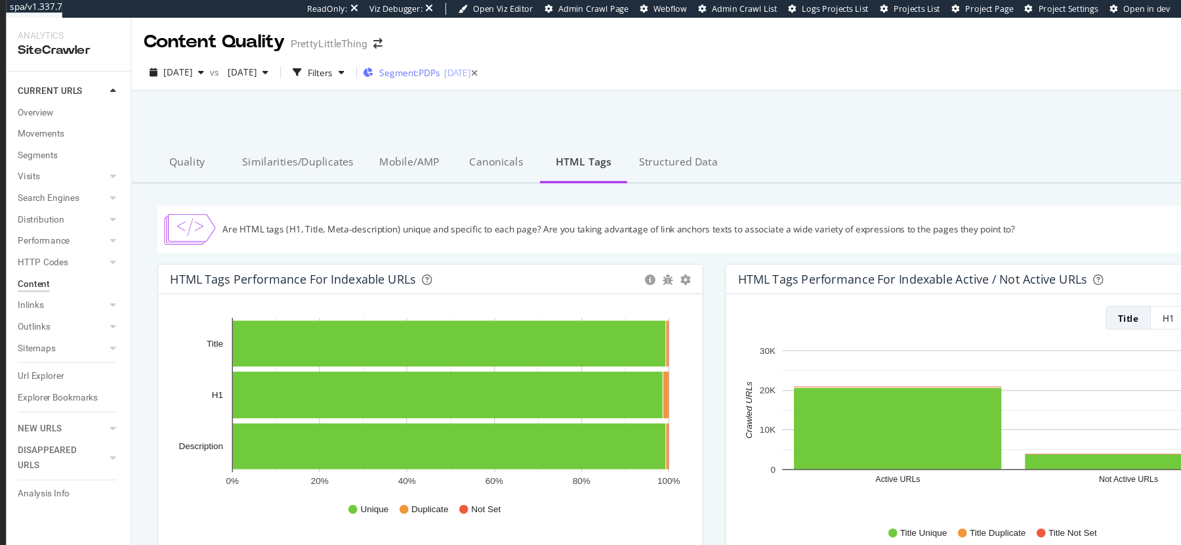
click at [419, 63] on span "Segment: PDPs" at bounding box center [393, 64] width 54 height 11
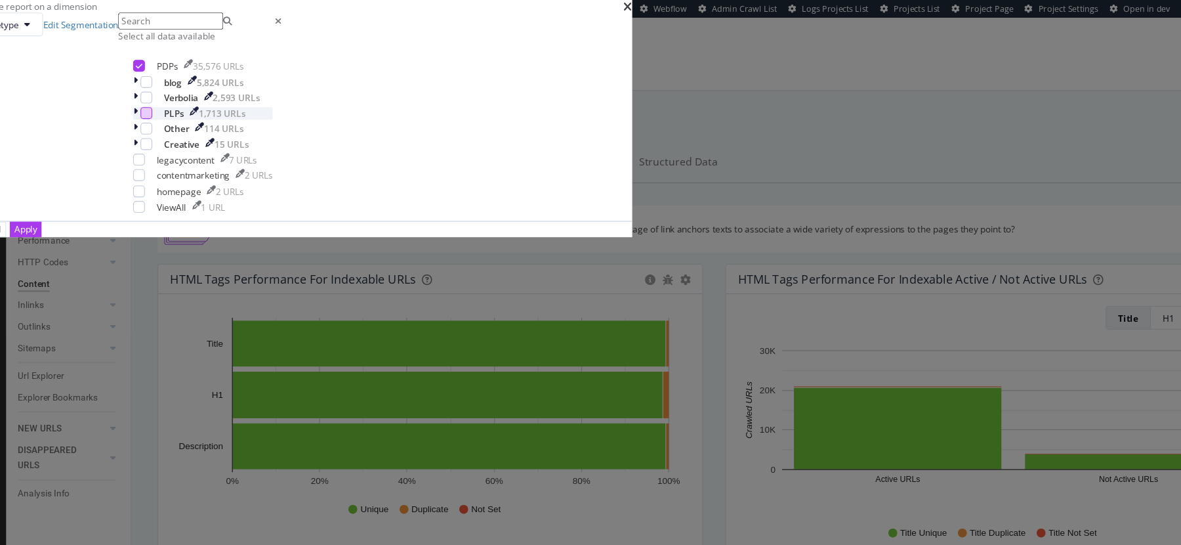
click at [164, 106] on div "modal" at bounding box center [159, 100] width 10 height 10
click at [156, 62] on icon "modal" at bounding box center [153, 58] width 6 height 7
click at [62, 210] on div "Apply" at bounding box center [51, 204] width 20 height 12
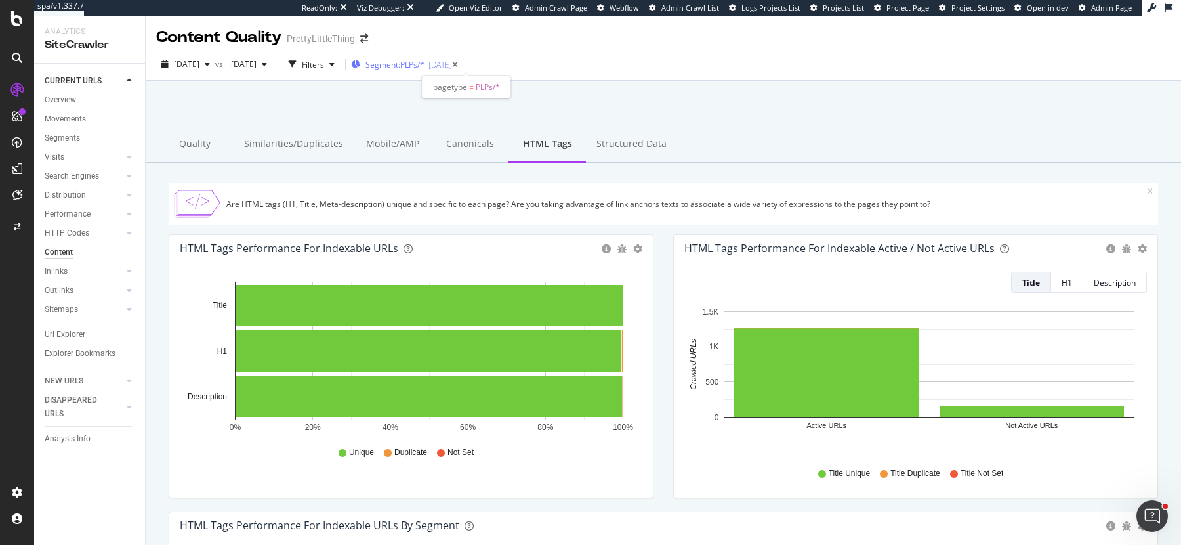
click at [425, 64] on span "Segment: PLPs/*" at bounding box center [395, 64] width 59 height 11
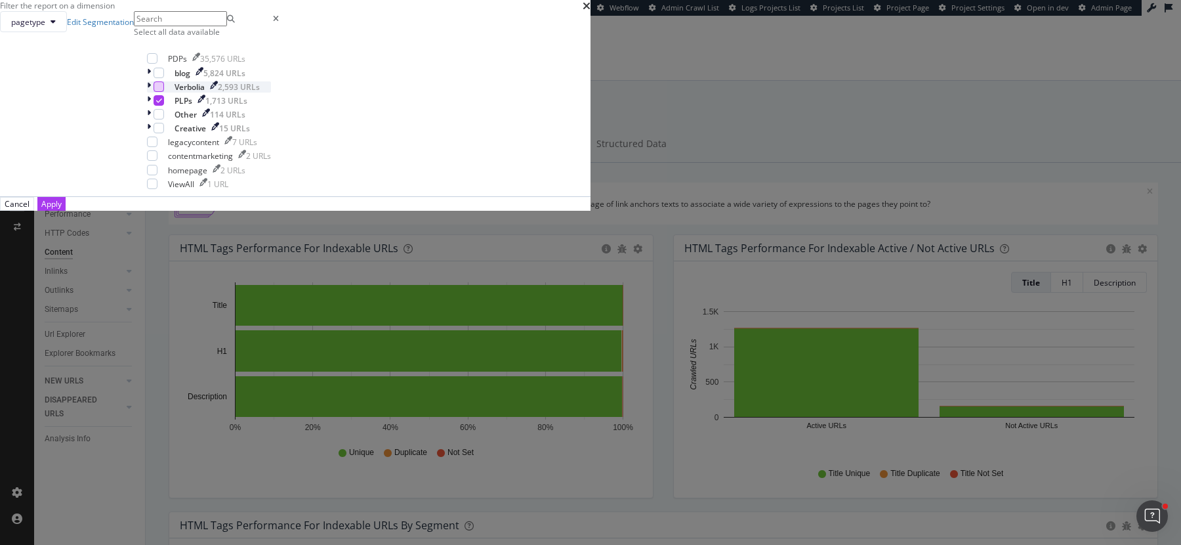
click at [164, 92] on div "modal" at bounding box center [159, 86] width 10 height 10
click at [162, 104] on icon "modal" at bounding box center [159, 100] width 6 height 7
click at [66, 211] on button "Apply" at bounding box center [51, 204] width 28 height 14
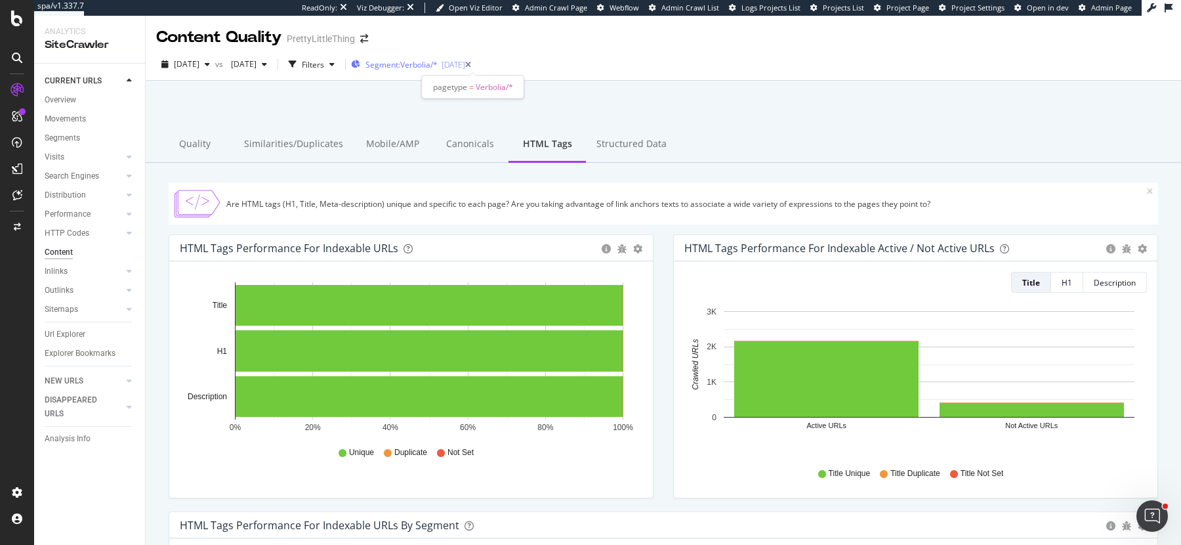
click at [438, 68] on span "Segment: Verbolia/*" at bounding box center [402, 64] width 72 height 11
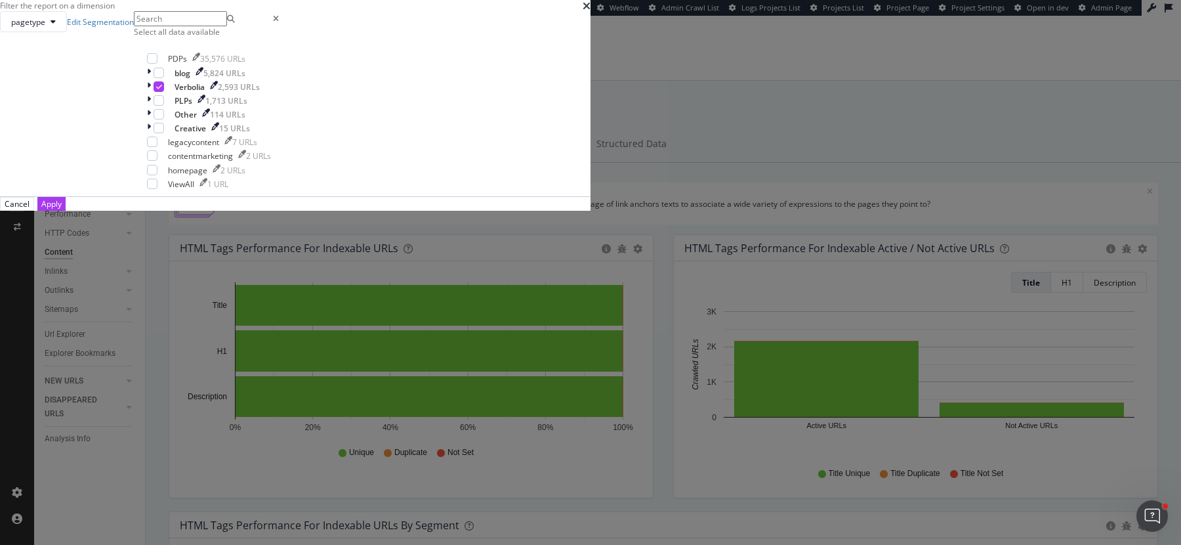
click at [284, 37] on div "Select all data available" at bounding box center [209, 31] width 150 height 11
click at [156, 62] on icon "modal" at bounding box center [153, 58] width 6 height 7
click at [162, 90] on icon "modal" at bounding box center [159, 86] width 6 height 7
click at [164, 106] on div "modal" at bounding box center [159, 100] width 10 height 10
click at [62, 209] on div "Apply" at bounding box center [51, 203] width 20 height 11
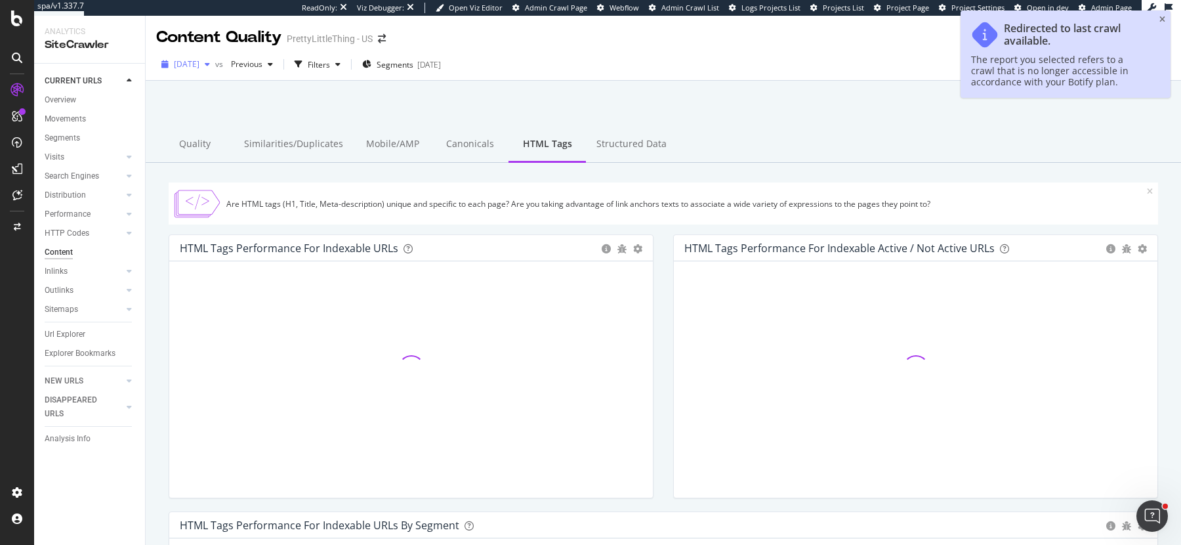
click at [199, 66] on span "[DATE]" at bounding box center [187, 63] width 26 height 11
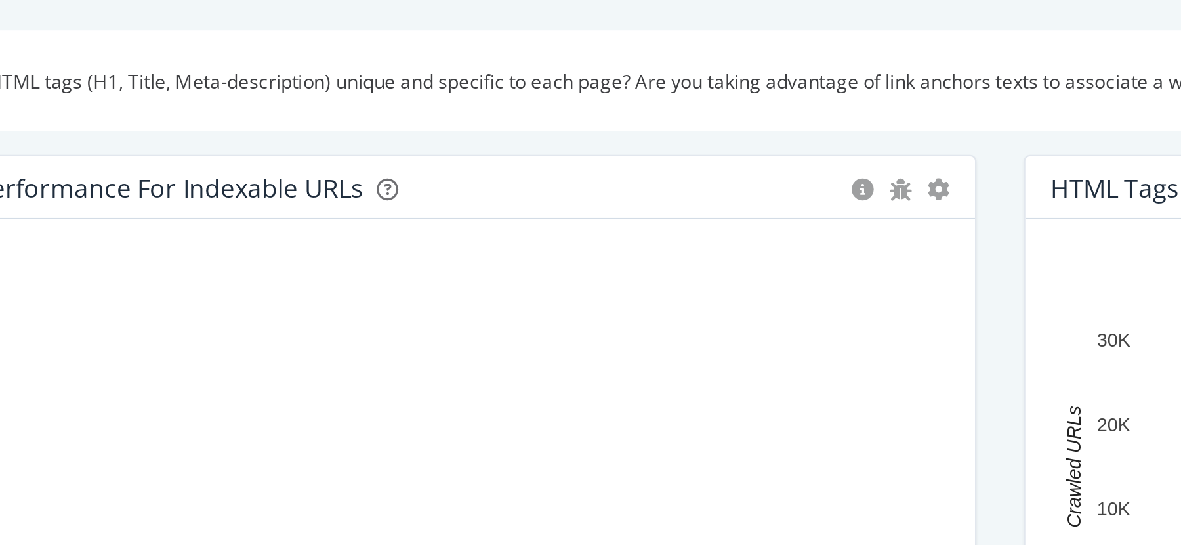
scroll to position [37, 0]
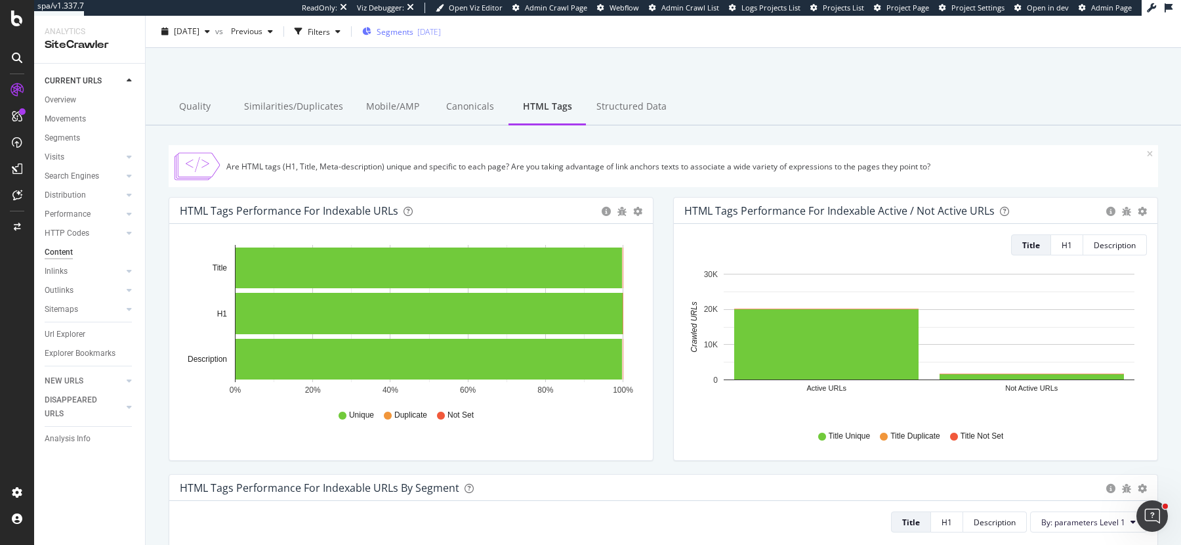
click at [441, 35] on div "[DATE]" at bounding box center [429, 31] width 24 height 11
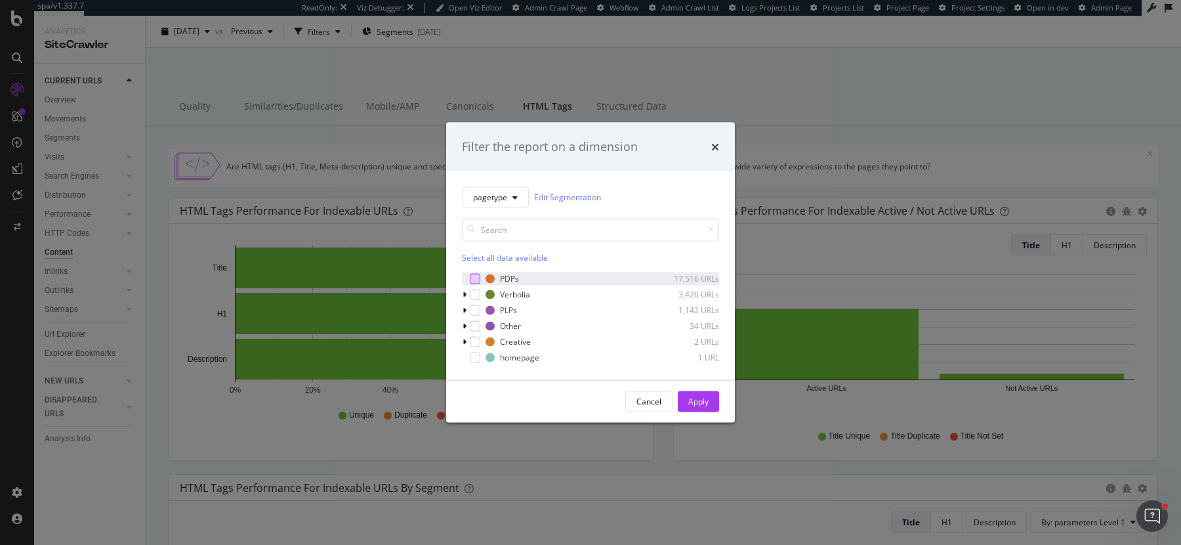
click at [478, 278] on div "modal" at bounding box center [475, 278] width 10 height 10
click at [691, 398] on div "Apply" at bounding box center [698, 401] width 20 height 11
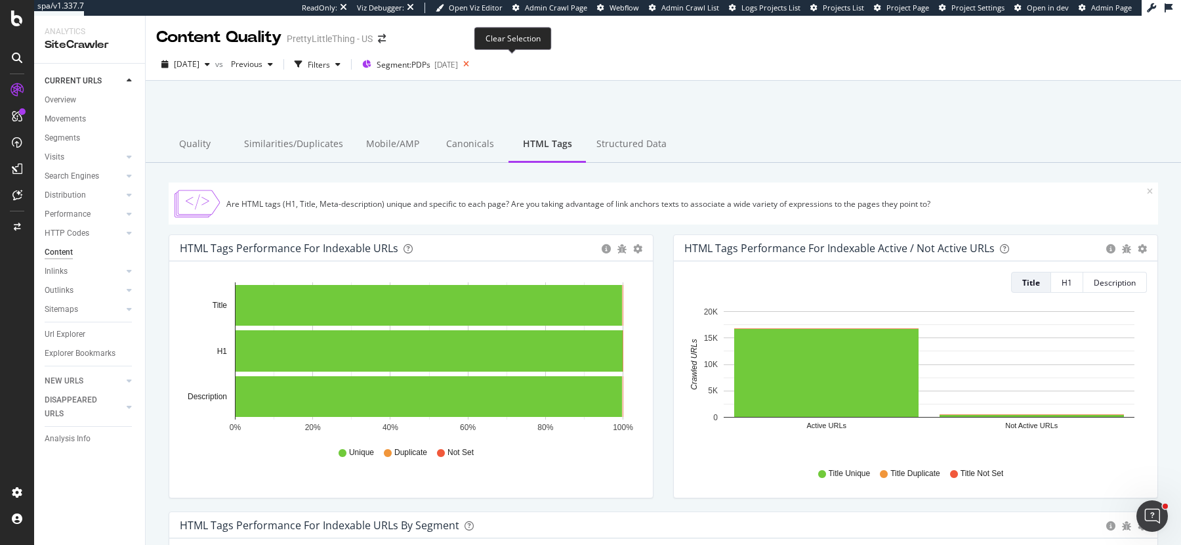
click at [474, 64] on icon at bounding box center [466, 64] width 16 height 18
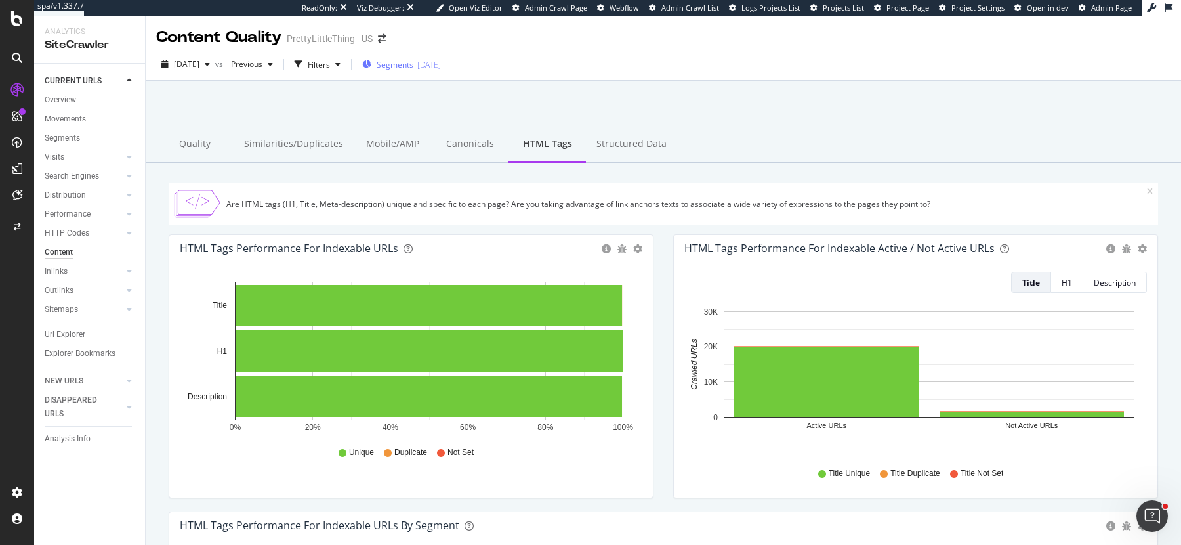
click at [441, 63] on div "[DATE]" at bounding box center [429, 64] width 24 height 11
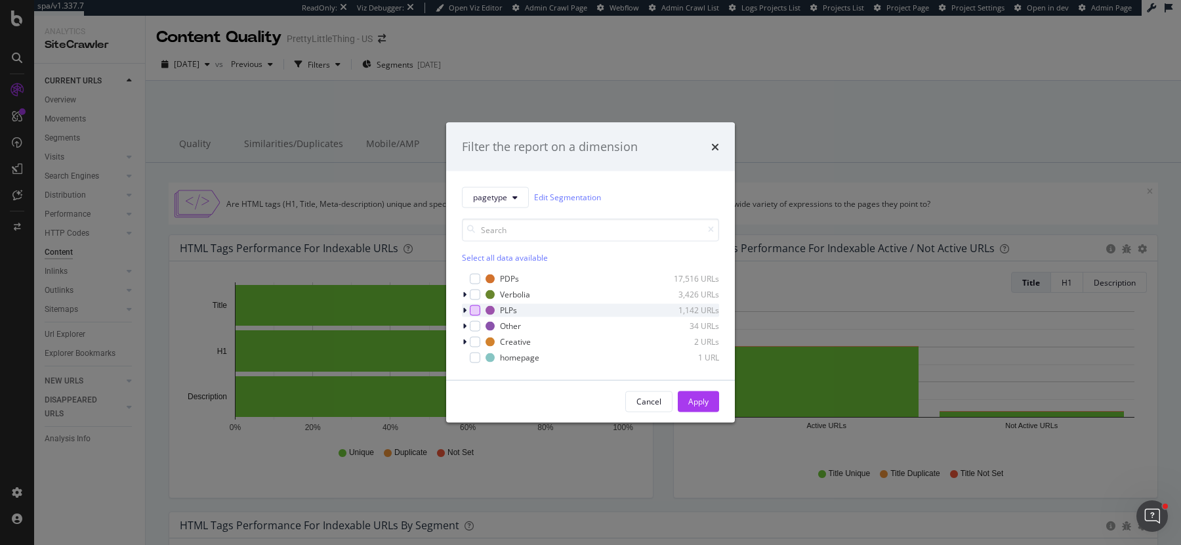
click at [476, 312] on div "modal" at bounding box center [475, 309] width 10 height 10
click at [694, 398] on div "Apply" at bounding box center [698, 401] width 20 height 11
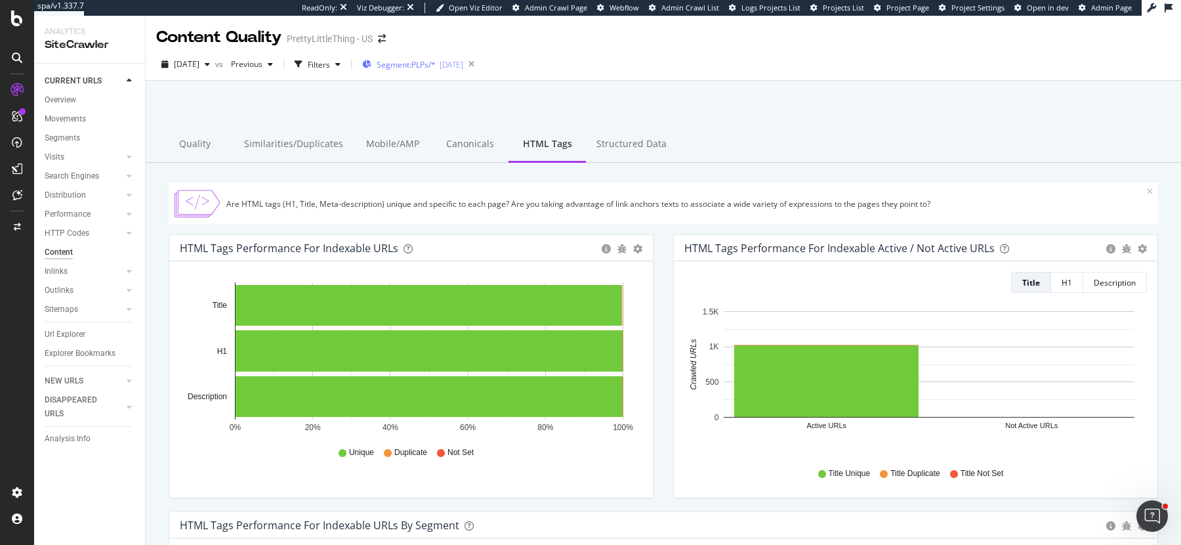
click at [436, 67] on span "Segment: PLPs/*" at bounding box center [406, 64] width 59 height 11
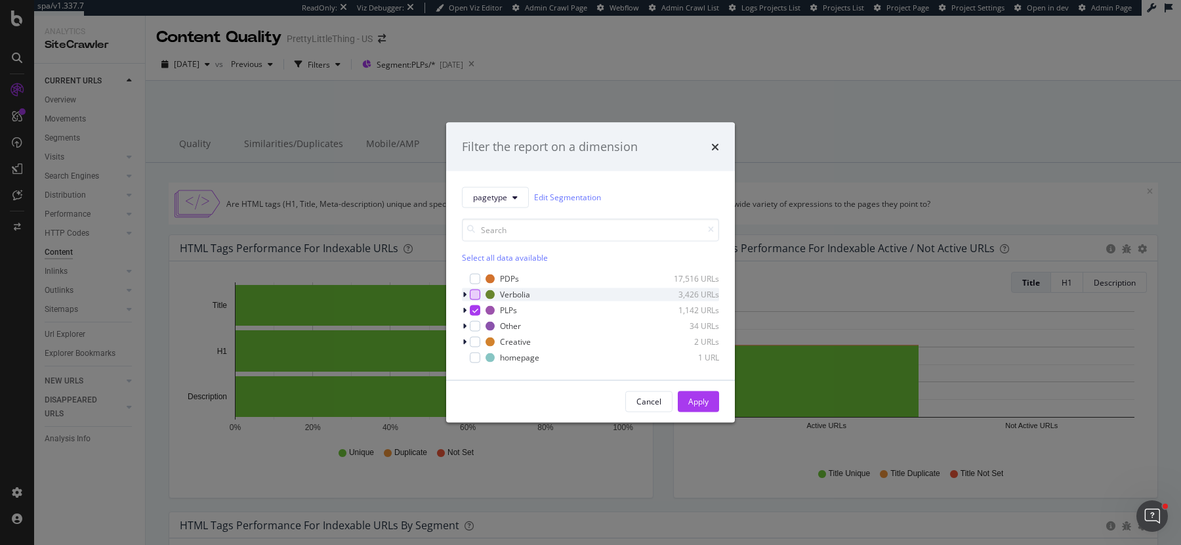
click at [471, 297] on div "modal" at bounding box center [475, 294] width 10 height 10
click at [471, 303] on div "PLPs 1,142 URLs" at bounding box center [590, 309] width 257 height 13
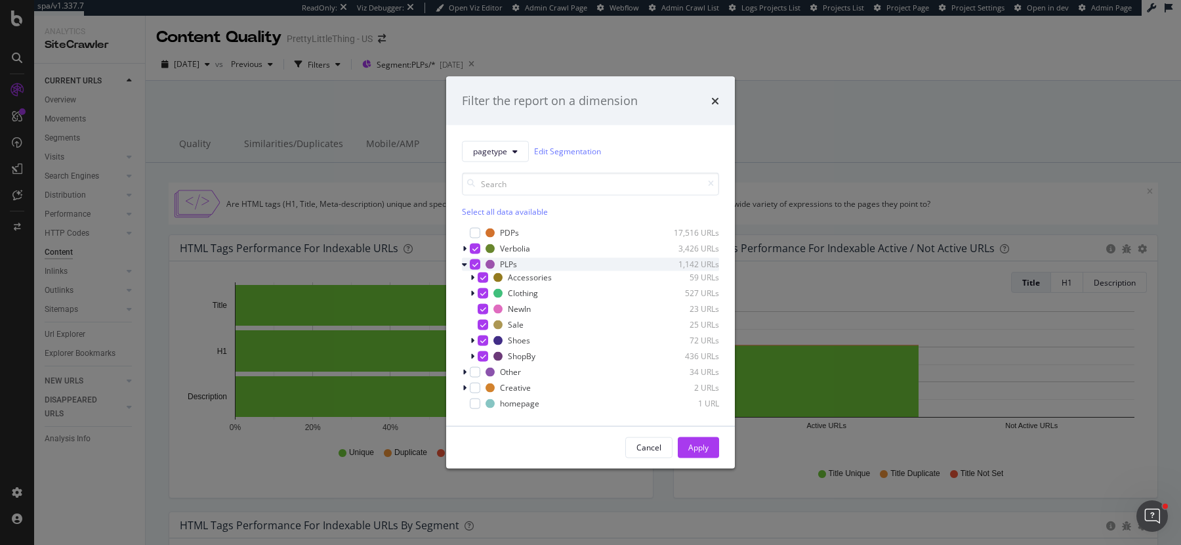
click at [472, 259] on div "modal" at bounding box center [475, 264] width 10 height 10
click at [701, 449] on div "Apply" at bounding box center [698, 447] width 20 height 11
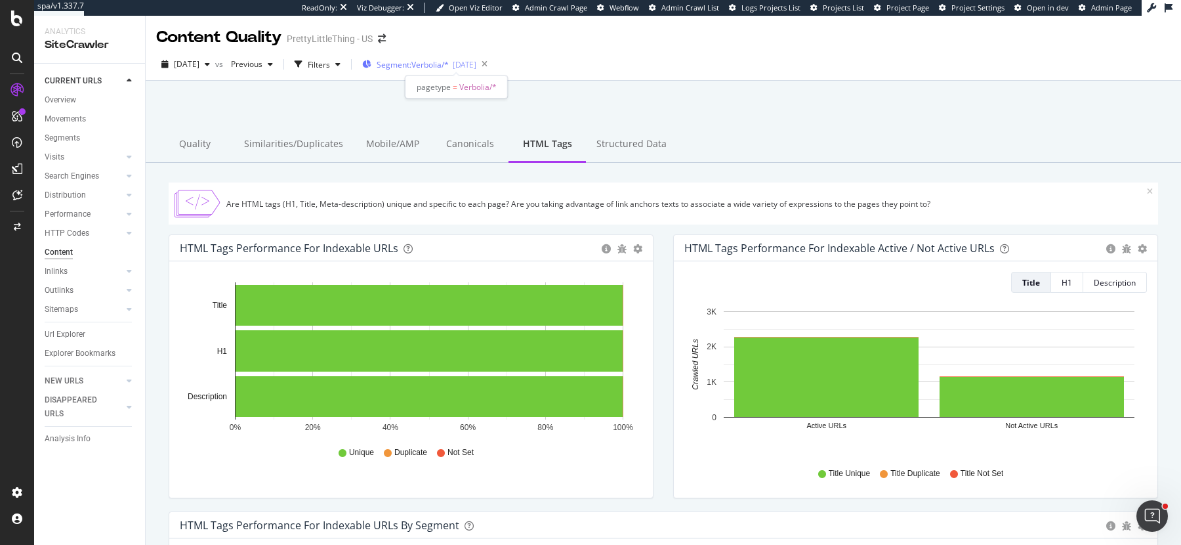
click at [476, 61] on div "[DATE]" at bounding box center [465, 64] width 24 height 11
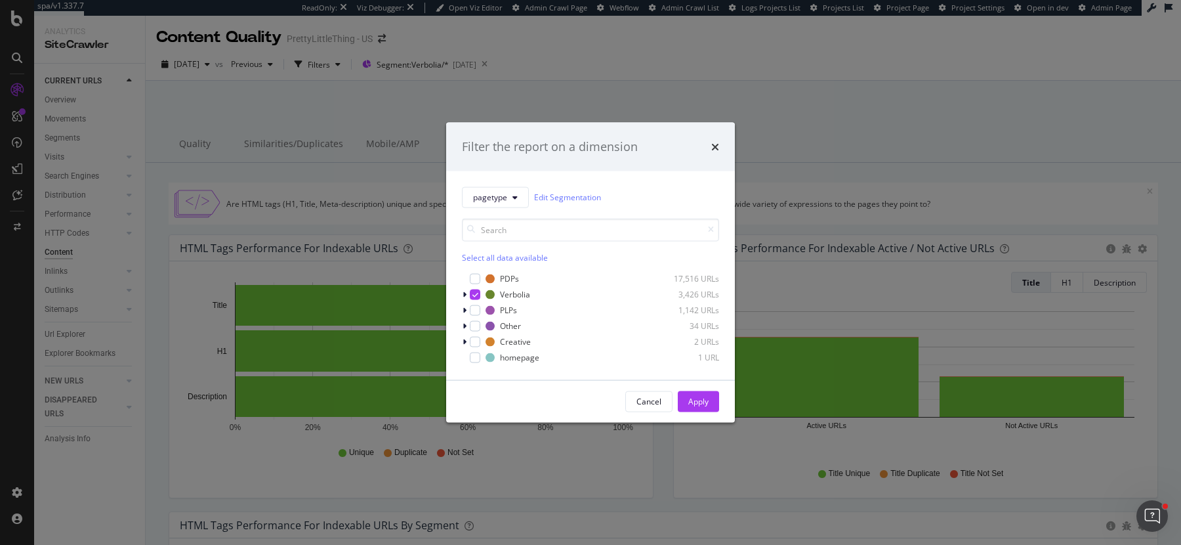
click at [510, 256] on div "Select all data available" at bounding box center [590, 256] width 257 height 11
click at [473, 279] on icon "modal" at bounding box center [475, 278] width 6 height 7
click at [476, 292] on icon "modal" at bounding box center [475, 294] width 6 height 7
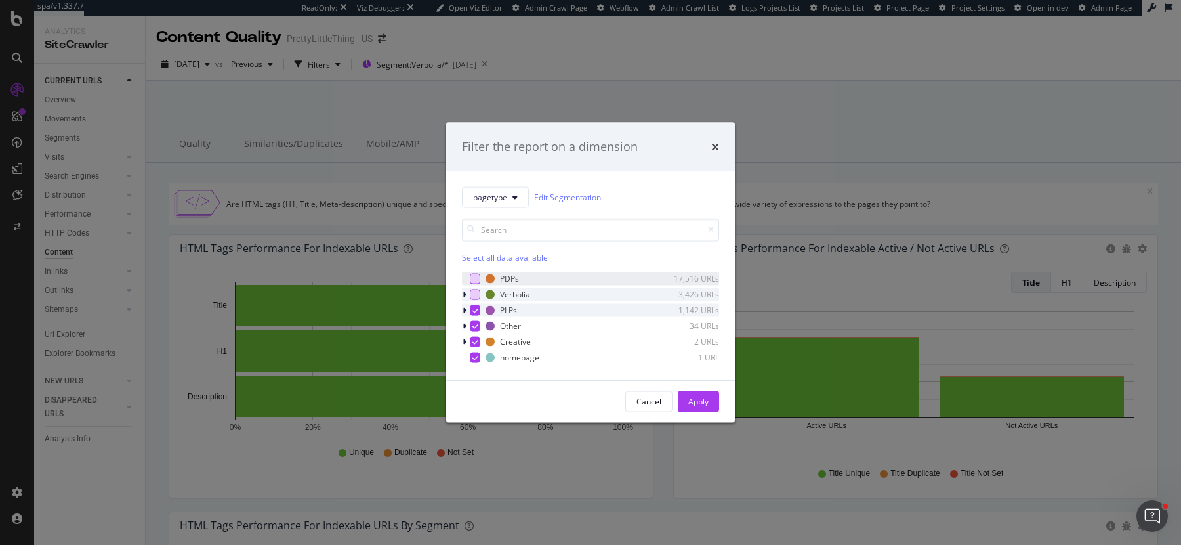
click at [474, 314] on div "modal" at bounding box center [475, 309] width 10 height 10
click at [701, 396] on div "Apply" at bounding box center [698, 401] width 20 height 11
